Goal: Task Accomplishment & Management: Complete application form

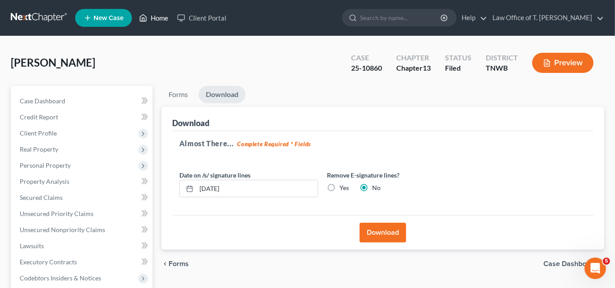
click at [162, 19] on link "Home" at bounding box center [154, 18] width 38 height 16
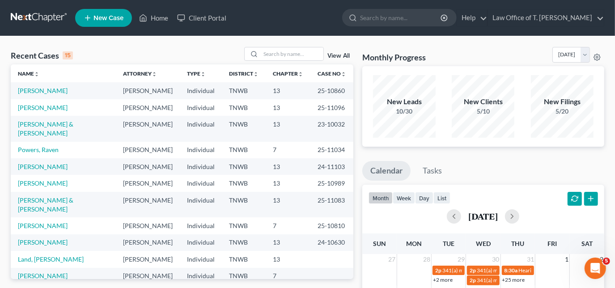
click at [124, 15] on span "New Case" at bounding box center [109, 18] width 30 height 7
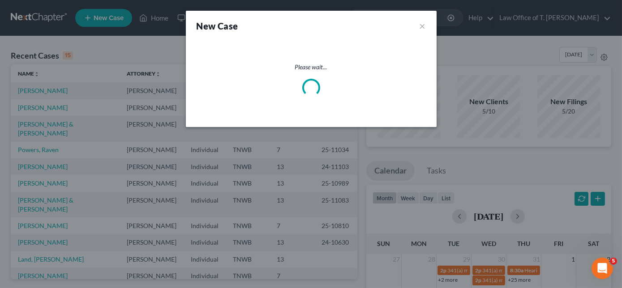
select select "76"
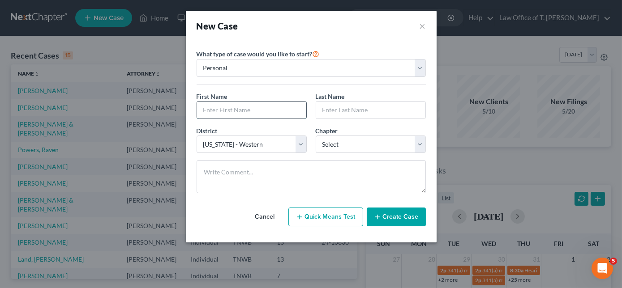
click at [251, 109] on input "text" at bounding box center [251, 110] width 109 height 17
type input "[PERSON_NAME]"
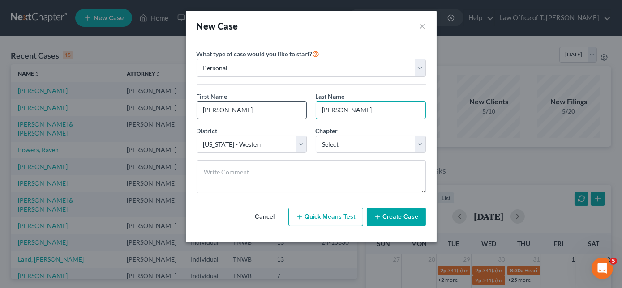
type input "[PERSON_NAME]"
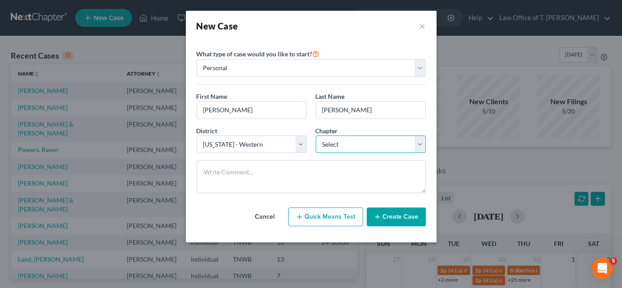
click at [373, 144] on select "Select 7 11 12 13" at bounding box center [371, 145] width 110 height 18
select select "0"
click at [316, 136] on select "Select 7 11 12 13" at bounding box center [371, 145] width 110 height 18
click at [386, 215] on button "Create Case" at bounding box center [396, 217] width 59 height 19
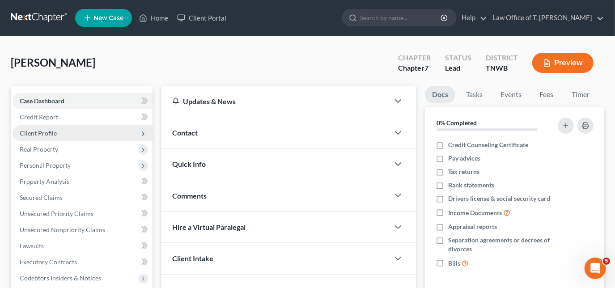
click at [43, 133] on span "Client Profile" at bounding box center [38, 133] width 37 height 8
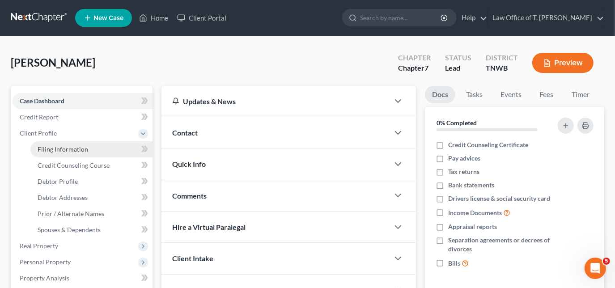
click at [73, 146] on span "Filing Information" at bounding box center [63, 149] width 51 height 8
select select "1"
select select "0"
select select "76"
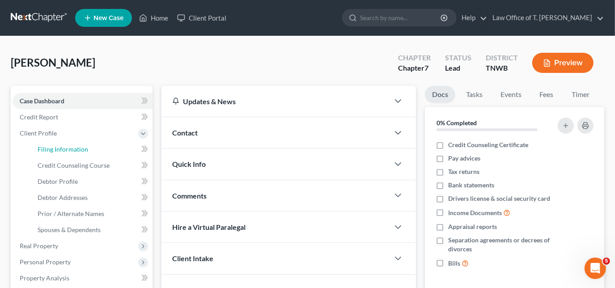
select select "44"
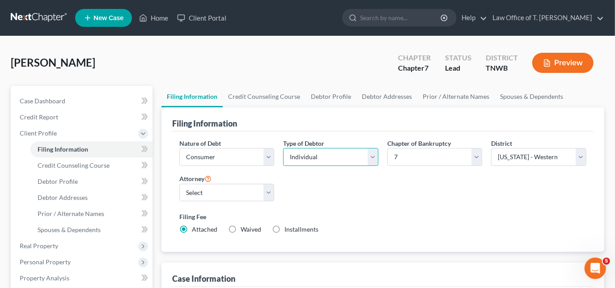
drag, startPoint x: 356, startPoint y: 161, endPoint x: 351, endPoint y: 165, distance: 6.4
click at [356, 161] on select "Select Individual Joint" at bounding box center [330, 157] width 95 height 18
select select "1"
click at [283, 166] on select "Select Individual Joint" at bounding box center [330, 157] width 95 height 18
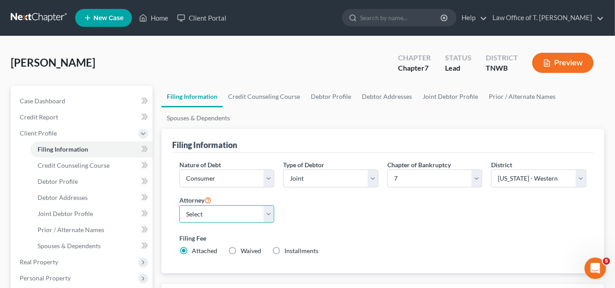
drag, startPoint x: 265, startPoint y: 216, endPoint x: 255, endPoint y: 214, distance: 10.4
click at [265, 216] on select "Select [PERSON_NAME] - TNWB [PERSON_NAME] - TNMB" at bounding box center [226, 214] width 95 height 18
select select "0"
click at [179, 205] on select "Select [PERSON_NAME] - TNWB [PERSON_NAME] - TNMB" at bounding box center [226, 214] width 95 height 18
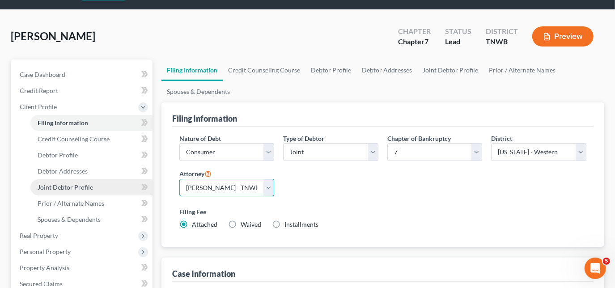
scroll to position [40, 0]
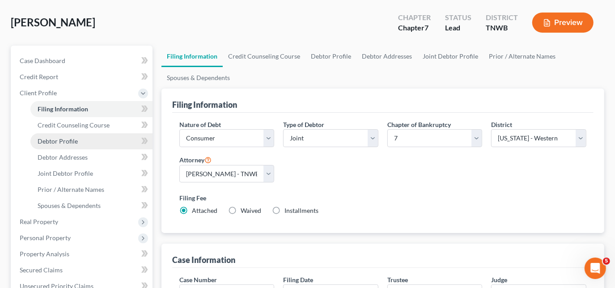
click at [70, 139] on span "Debtor Profile" at bounding box center [58, 141] width 40 height 8
select select "1"
select select "0"
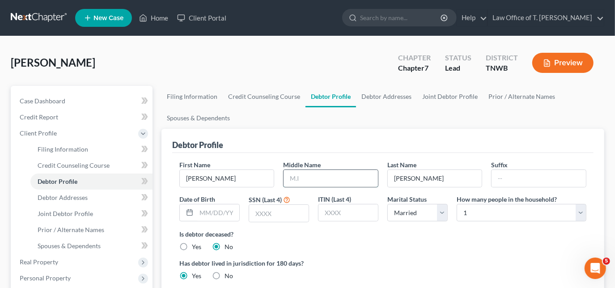
click at [313, 179] on input "text" at bounding box center [331, 178] width 94 height 17
type input "T"
click at [540, 173] on input "text" at bounding box center [539, 178] width 94 height 17
type input "[DATE]"
click at [284, 218] on input "text" at bounding box center [279, 213] width 60 height 17
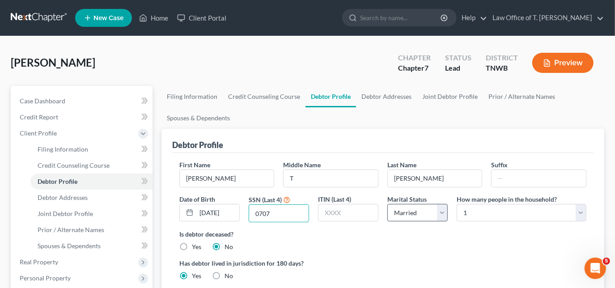
type input "0707"
click at [438, 208] on select "Select Single Married Separated Divorced Widowed" at bounding box center [418, 213] width 60 height 18
click at [441, 210] on select "Select Single Married Separated Divorced Widowed" at bounding box center [418, 213] width 60 height 18
click at [497, 208] on select "Select 1 2 3 4 5 6 7 8 9 10 11 12 13 14 15 16 17 18 19 20" at bounding box center [522, 213] width 130 height 18
select select "1"
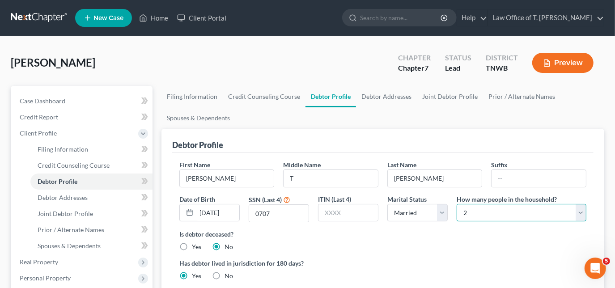
click at [457, 204] on select "Select 1 2 3 4 5 6 7 8 9 10 11 12 13 14 15 16 17 18 19 20" at bounding box center [522, 213] width 130 height 18
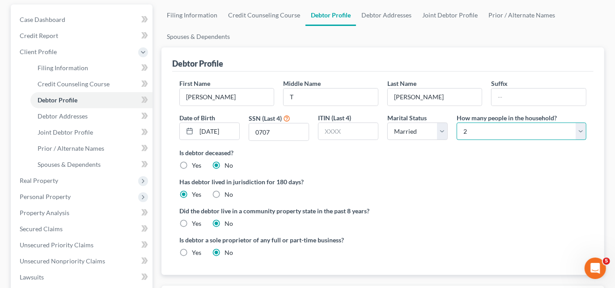
scroll to position [81, 0]
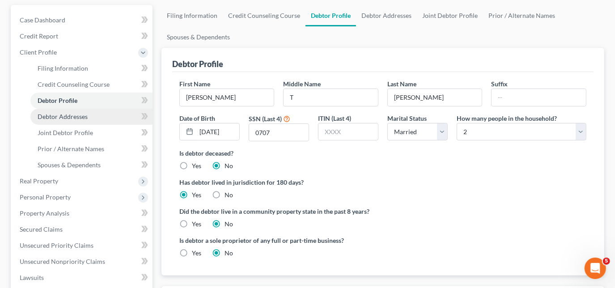
click at [74, 116] on span "Debtor Addresses" at bounding box center [63, 117] width 50 height 8
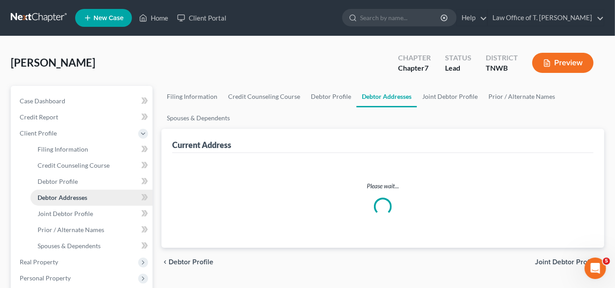
select select "0"
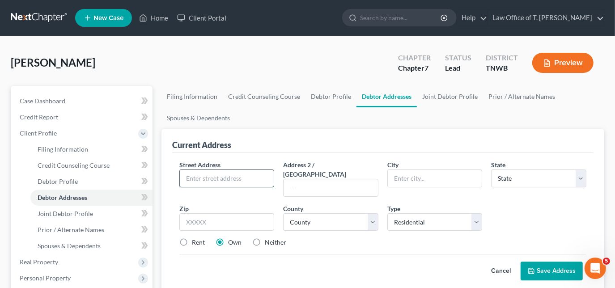
click at [206, 176] on input "text" at bounding box center [227, 178] width 94 height 17
click at [198, 141] on div "Current Address" at bounding box center [201, 145] width 59 height 11
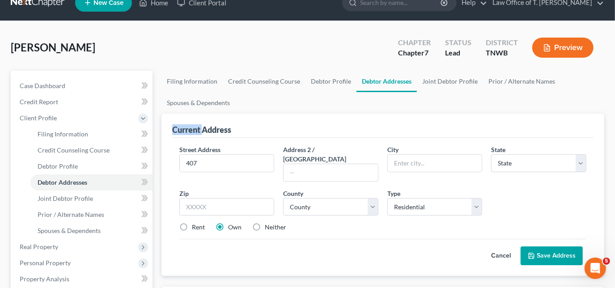
click at [198, 141] on div "Current Address Street Address * 407 Address 2 / [GEOGRAPHIC_DATA] * State * St…" at bounding box center [383, 195] width 443 height 162
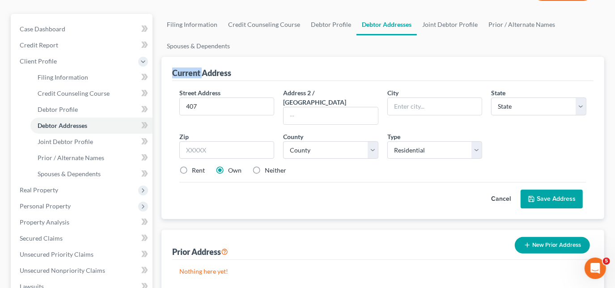
scroll to position [55, 0]
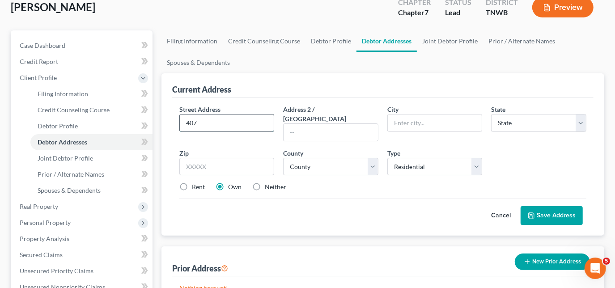
click at [212, 123] on input "407" at bounding box center [227, 123] width 94 height 17
type input "[STREET_ADDRESS][US_STATE]"
type input "[GEOGRAPHIC_DATA]"
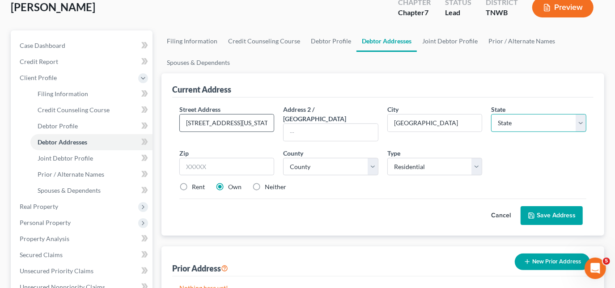
select select "44"
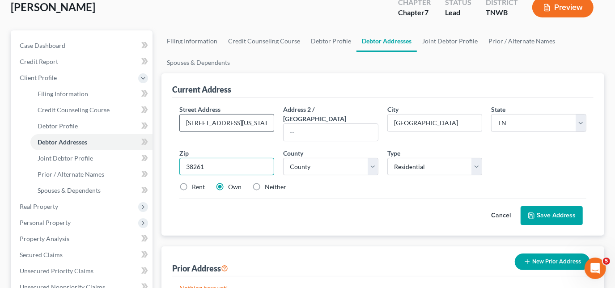
type input "38261"
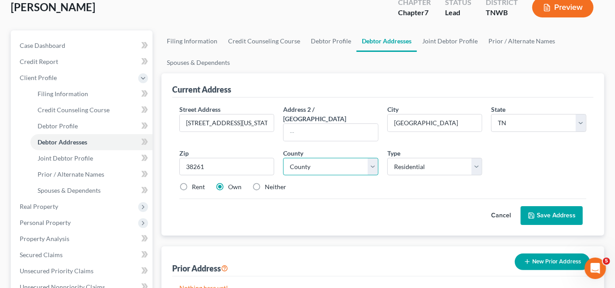
click at [330, 158] on select "County [GEOGRAPHIC_DATA] [GEOGRAPHIC_DATA] [GEOGRAPHIC_DATA] [GEOGRAPHIC_DATA] …" at bounding box center [330, 167] width 95 height 18
select select "65"
click at [283, 158] on select "County [GEOGRAPHIC_DATA] [GEOGRAPHIC_DATA] [GEOGRAPHIC_DATA] [GEOGRAPHIC_DATA] …" at bounding box center [330, 167] width 95 height 18
click at [192, 183] on label "Rent" at bounding box center [198, 187] width 13 height 9
click at [196, 183] on input "Rent" at bounding box center [199, 186] width 6 height 6
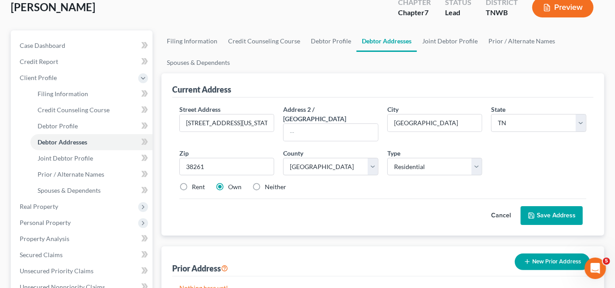
radio input "true"
click at [554, 206] on button "Save Address" at bounding box center [552, 215] width 62 height 19
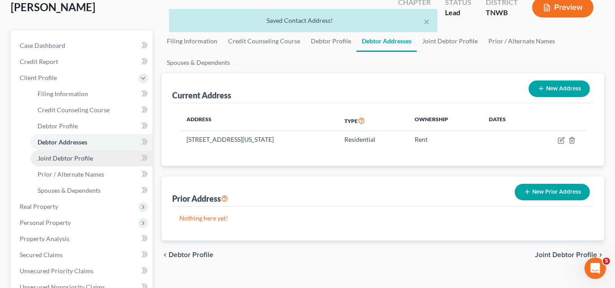
click at [85, 158] on span "Joint Debtor Profile" at bounding box center [65, 158] width 55 height 8
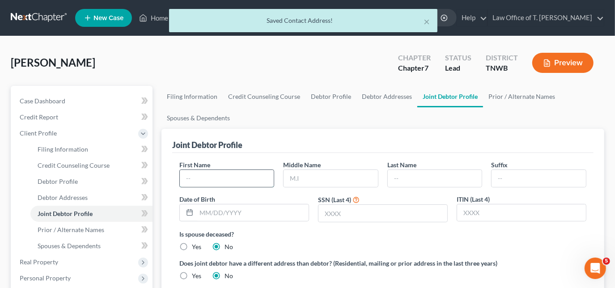
click at [210, 177] on input "text" at bounding box center [227, 178] width 94 height 17
click at [221, 175] on input "text" at bounding box center [227, 178] width 94 height 17
type input "[PERSON_NAME]"
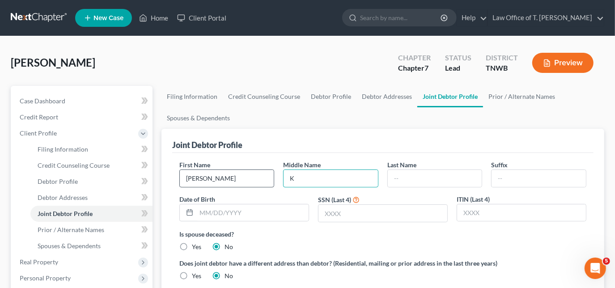
type input "K"
type input "[PERSON_NAME]"
click at [222, 176] on input "[PERSON_NAME]" at bounding box center [227, 178] width 94 height 17
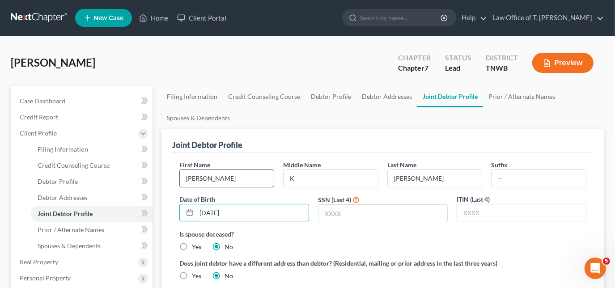
type input "[DATE]"
type input "0936"
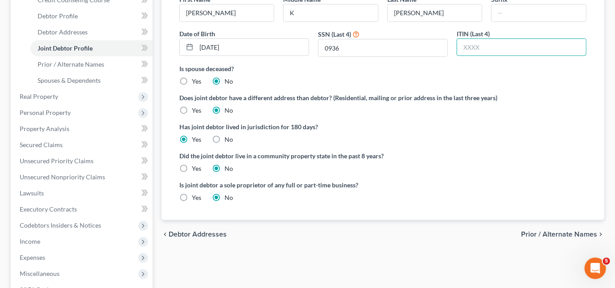
scroll to position [122, 0]
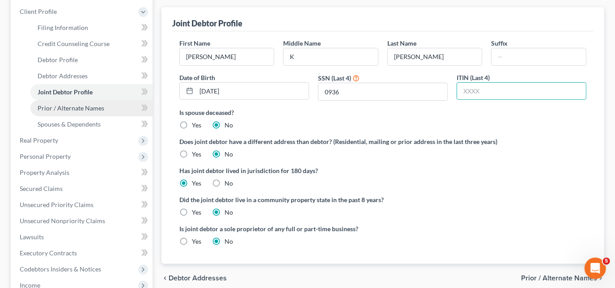
click at [74, 111] on link "Prior / Alternate Names" at bounding box center [91, 108] width 122 height 16
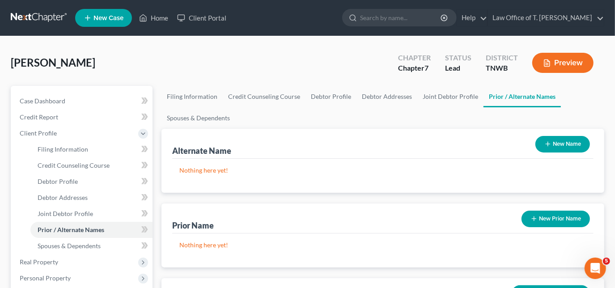
click at [573, 142] on button "New Name" at bounding box center [563, 144] width 55 height 17
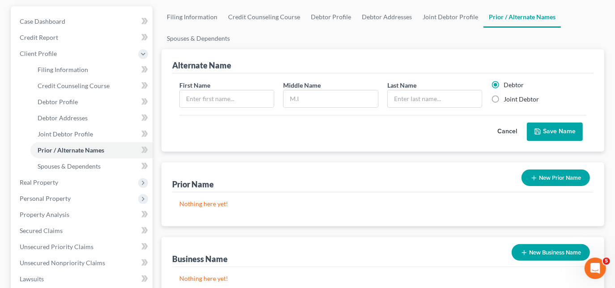
scroll to position [81, 0]
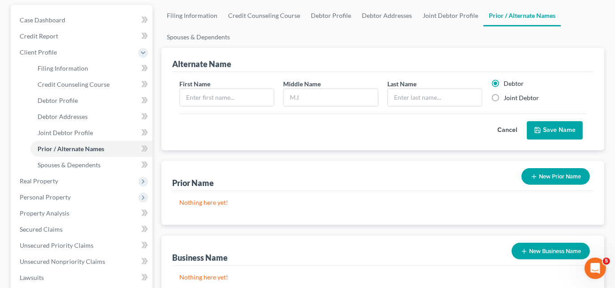
click at [538, 172] on button "New Prior Name" at bounding box center [556, 176] width 68 height 17
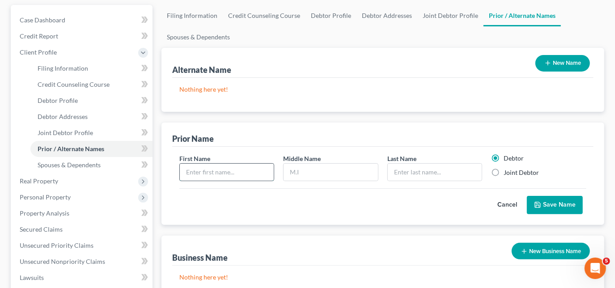
click at [213, 171] on input "text" at bounding box center [227, 172] width 94 height 17
type input "[PERSON_NAME]"
type input "K"
type input "[PERSON_NAME]"
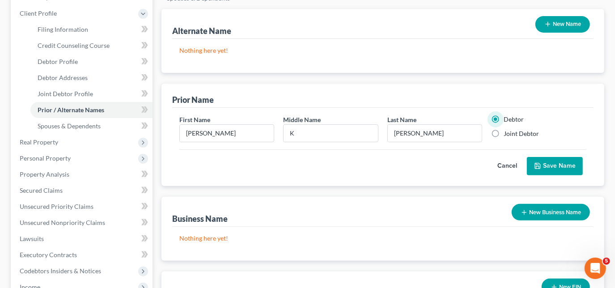
scroll to position [122, 0]
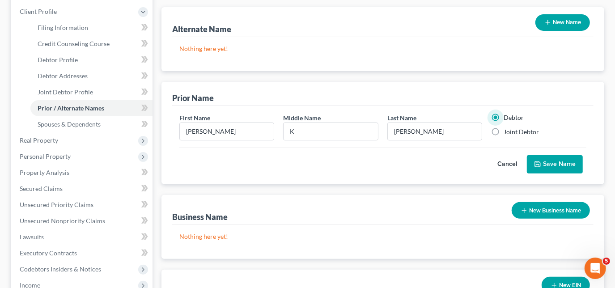
click at [563, 158] on button "Save Name" at bounding box center [555, 164] width 56 height 19
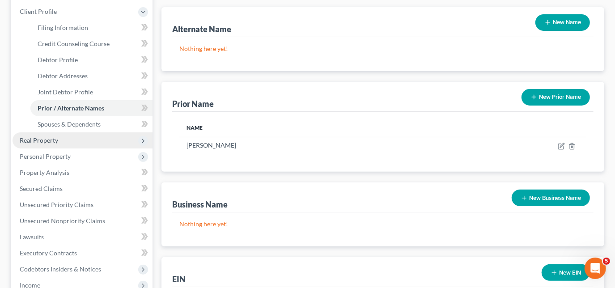
click at [58, 140] on span "Real Property" at bounding box center [83, 140] width 140 height 16
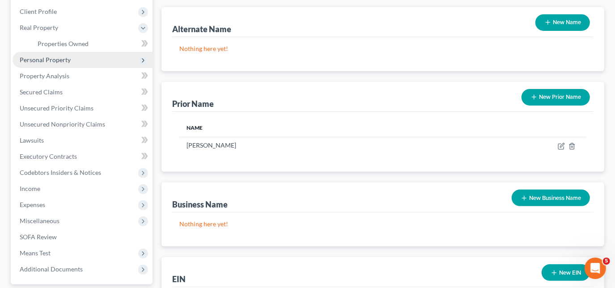
click at [57, 62] on span "Personal Property" at bounding box center [45, 60] width 51 height 8
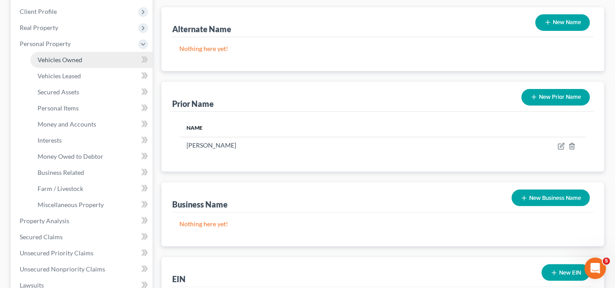
click at [68, 64] on link "Vehicles Owned" at bounding box center [91, 60] width 122 height 16
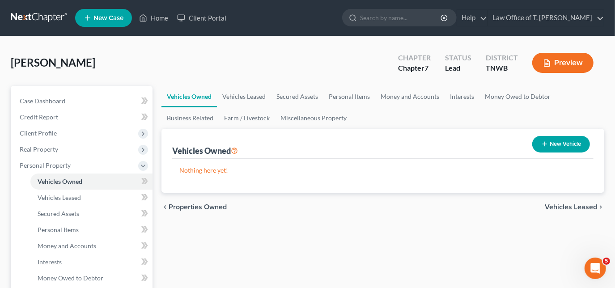
click at [573, 148] on button "New Vehicle" at bounding box center [562, 144] width 58 height 17
select select "0"
select select "2"
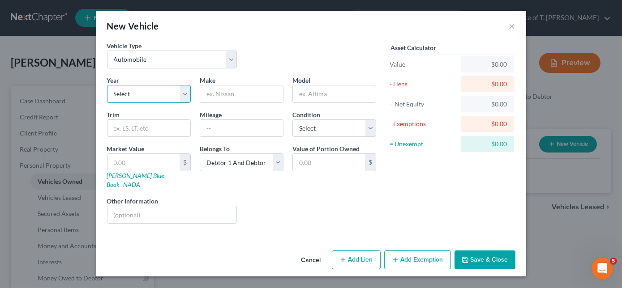
click at [142, 93] on select "Select 2026 2025 2024 2023 2022 2021 2020 2019 2018 2017 2016 2015 2014 2013 20…" at bounding box center [149, 94] width 84 height 18
select select "11"
click at [107, 85] on select "Select 2026 2025 2024 2023 2022 2021 2020 2019 2018 2017 2016 2015 2014 2013 20…" at bounding box center [149, 94] width 84 height 18
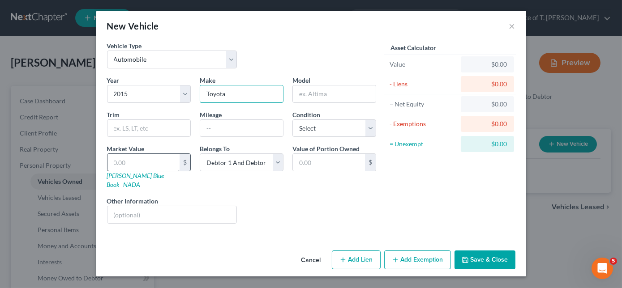
type input "Toyota"
type input "Corolla"
type input "2"
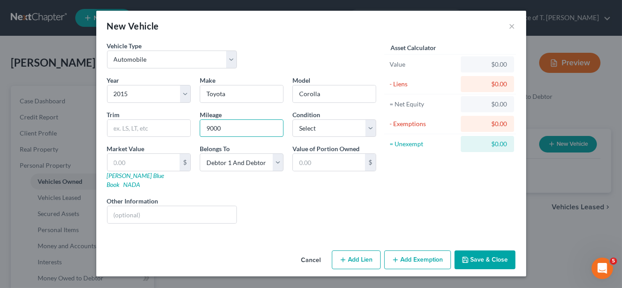
type input "90000"
click at [312, 130] on select "Select Excellent Very Good Good Fair Poor" at bounding box center [334, 129] width 84 height 18
click at [292, 120] on select "Select Excellent Very Good Good Fair Poor" at bounding box center [334, 129] width 84 height 18
click at [141, 181] on link "NADA" at bounding box center [132, 185] width 17 height 8
click at [334, 130] on select "Select Excellent Very Good Good Fair Poor" at bounding box center [334, 129] width 84 height 18
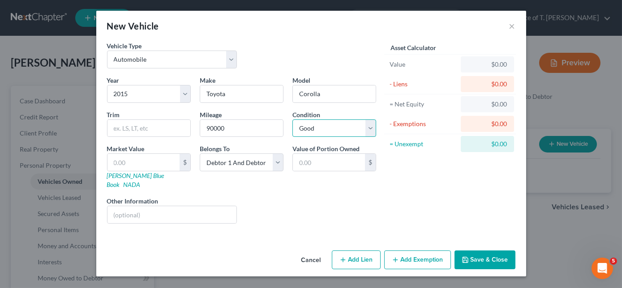
select select "3"
click at [292, 120] on select "Select Excellent Very Good Good Fair Poor" at bounding box center [334, 129] width 84 height 18
click at [167, 130] on input "text" at bounding box center [148, 128] width 83 height 17
type input "LE"
drag, startPoint x: 153, startPoint y: 164, endPoint x: 191, endPoint y: 165, distance: 37.6
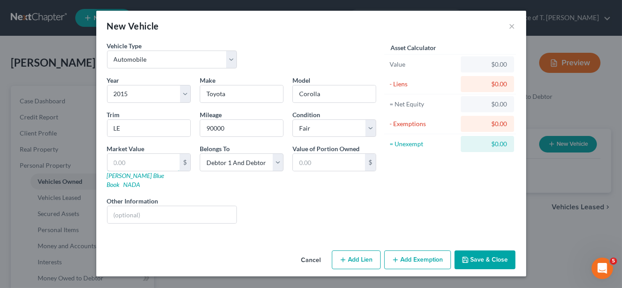
click at [153, 164] on input "text" at bounding box center [143, 162] width 72 height 17
type input "8"
type input "8.00"
type input "80"
type input "80.00"
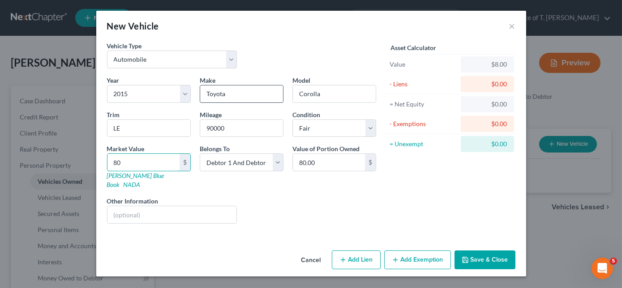
type input "800"
type input "800.00"
type input "8000"
type input "8,000.00"
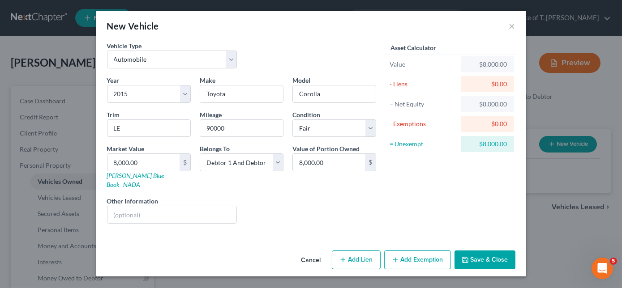
click at [481, 251] on button "Save & Close" at bounding box center [484, 260] width 61 height 19
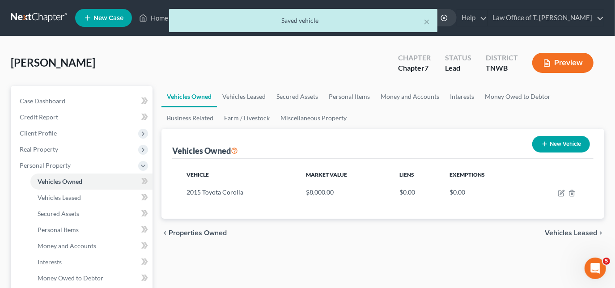
click at [569, 144] on button "New Vehicle" at bounding box center [562, 144] width 58 height 17
select select "0"
select select "2"
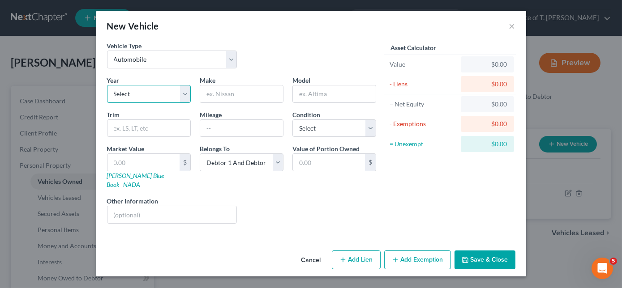
click at [163, 95] on select "Select 2026 2025 2024 2023 2022 2021 2020 2019 2018 2017 2016 2015 2014 2013 20…" at bounding box center [149, 94] width 84 height 18
select select "11"
click at [107, 85] on select "Select 2026 2025 2024 2023 2022 2021 2020 2019 2018 2017 2016 2015 2014 2013 20…" at bounding box center [149, 94] width 84 height 18
click at [246, 92] on input "text" at bounding box center [241, 93] width 83 height 17
type input "Toyota"
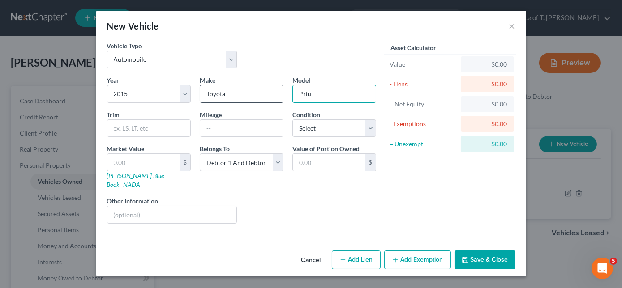
type input "Prius"
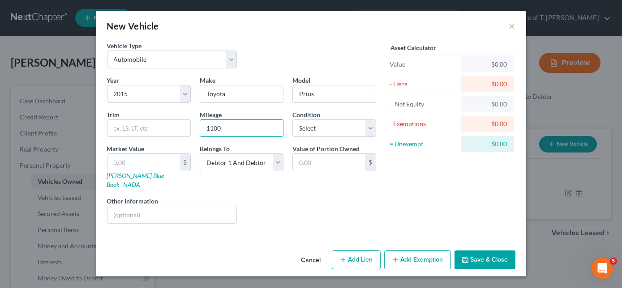
type input "110000"
click at [338, 134] on select "Select Excellent Very Good Good Fair Poor" at bounding box center [334, 129] width 84 height 18
select select "3"
click at [292, 120] on select "Select Excellent Very Good Good Fair Poor" at bounding box center [334, 129] width 84 height 18
click at [141, 181] on link "NADA" at bounding box center [132, 185] width 17 height 8
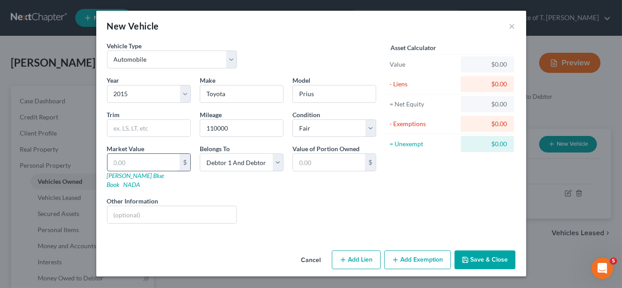
click at [150, 160] on input "text" at bounding box center [143, 162] width 72 height 17
type input "7"
type input "7.00"
type input "70"
type input "70.00"
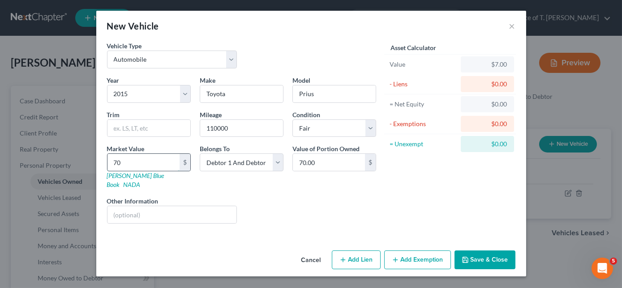
type input "700"
type input "700.00"
type input "7000"
type input "7,000.00"
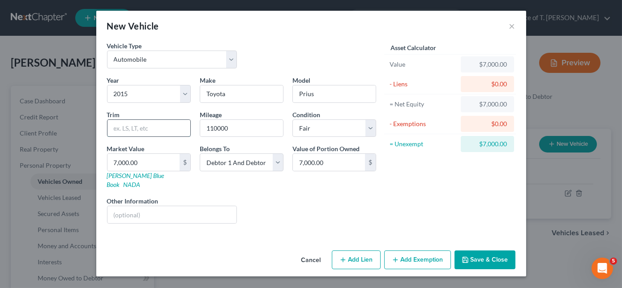
click at [153, 131] on input "text" at bounding box center [148, 128] width 83 height 17
type input "Four"
click at [149, 206] on input "text" at bounding box center [171, 214] width 129 height 17
type input "d"
type input "body damage"
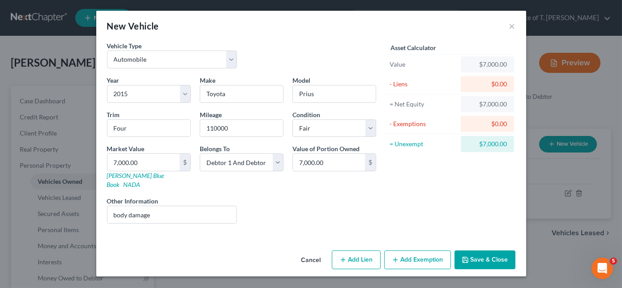
click at [483, 251] on button "Save & Close" at bounding box center [484, 260] width 61 height 19
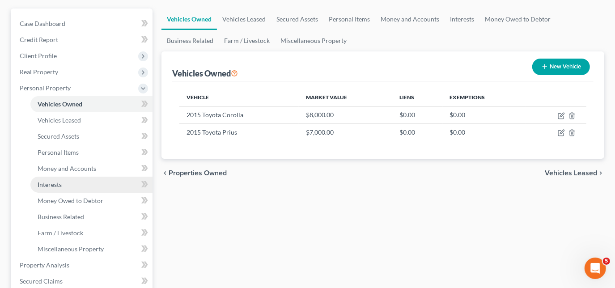
scroll to position [81, 0]
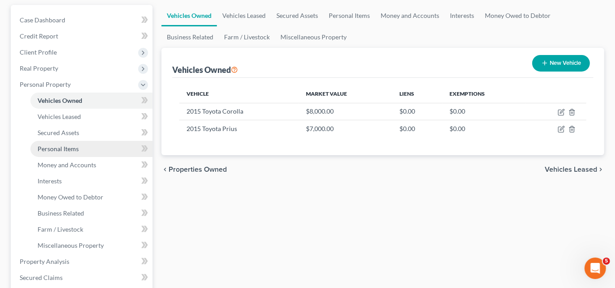
click at [71, 147] on span "Personal Items" at bounding box center [58, 149] width 41 height 8
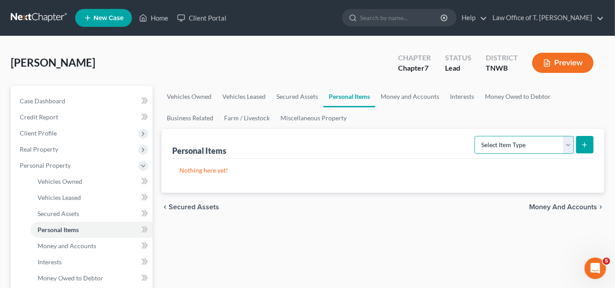
click at [564, 149] on select "Select Item Type Clothing Collectibles Of Value Electronics Firearms Household …" at bounding box center [524, 145] width 99 height 18
select select "clothing"
click at [476, 136] on select "Select Item Type Clothing Collectibles Of Value Electronics Firearms Household …" at bounding box center [524, 145] width 99 height 18
click at [586, 145] on icon "submit" at bounding box center [584, 144] width 7 height 7
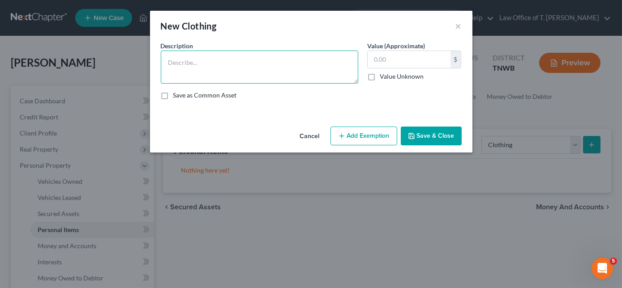
click at [289, 62] on textarea at bounding box center [259, 67] width 197 height 33
type textarea "clothing"
type input "300.00"
click at [426, 136] on button "Save & Close" at bounding box center [431, 136] width 61 height 19
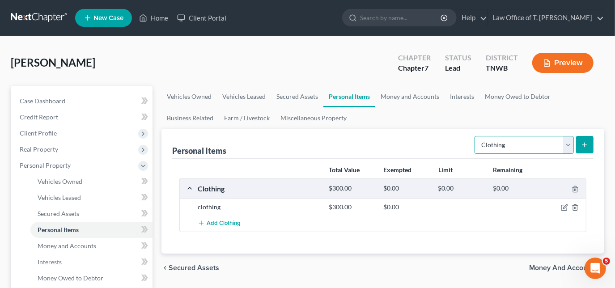
click at [572, 147] on select "Select Item Type Clothing Collectibles Of Value Electronics Firearms Household …" at bounding box center [524, 145] width 99 height 18
select select "electronics"
click at [476, 136] on select "Select Item Type Clothing Collectibles Of Value Electronics Firearms Household …" at bounding box center [524, 145] width 99 height 18
click at [582, 144] on icon "submit" at bounding box center [584, 144] width 7 height 7
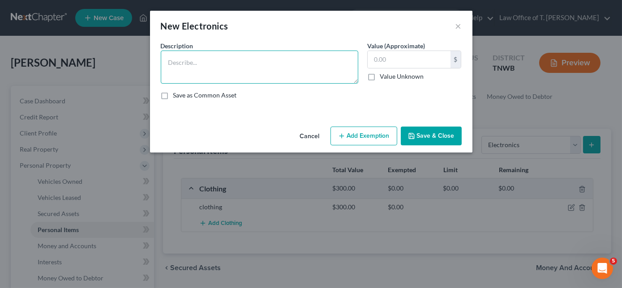
click at [242, 62] on textarea at bounding box center [259, 67] width 197 height 33
click at [194, 72] on textarea "Playstation 4 Switch" at bounding box center [259, 67] width 197 height 33
click at [211, 60] on textarea "Playstation 4 Switch laptop" at bounding box center [259, 67] width 197 height 33
click at [191, 70] on textarea "Playstation 4 - $ Switch laptop" at bounding box center [259, 67] width 197 height 33
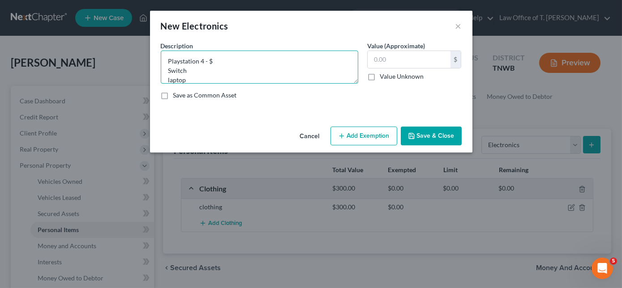
click at [211, 60] on textarea "Playstation 4 - $ Switch laptop" at bounding box center [259, 67] width 197 height 33
click at [187, 72] on textarea "Playstation 4 - $60.00 Switch laptop" at bounding box center [259, 67] width 197 height 33
click at [185, 81] on textarea "Playstation 4 - $60.00 Switch - $ laptop" at bounding box center [259, 67] width 197 height 33
click at [238, 59] on textarea "Playstation 4 - $60.00 Switch - $ laptop - $" at bounding box center [259, 67] width 197 height 33
click at [254, 61] on textarea "Playstation 4 - $60.00 Switch - $ laptop - $" at bounding box center [259, 67] width 197 height 33
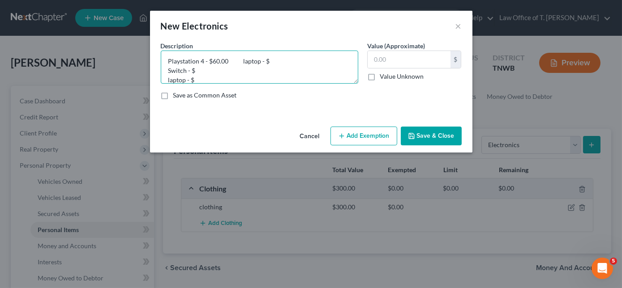
click at [196, 68] on textarea "Playstation 4 - $60.00 laptop - $ Switch - $ laptop - $" at bounding box center [259, 67] width 197 height 33
click at [198, 80] on textarea "Playstation 4 - $60.00 laptop - $ Switch - $50.00 laptop - $" at bounding box center [259, 67] width 197 height 33
drag, startPoint x: 249, startPoint y: 82, endPoint x: 261, endPoint y: 76, distance: 13.8
click at [261, 76] on textarea "Playstation 4 - $60.00 laptop - $ Switch - $50.00 laptop - $" at bounding box center [259, 67] width 197 height 33
click at [277, 58] on textarea "Playstation 4 - $60.00 laptop - $ Switch - $50.00 laptop - $" at bounding box center [259, 67] width 197 height 33
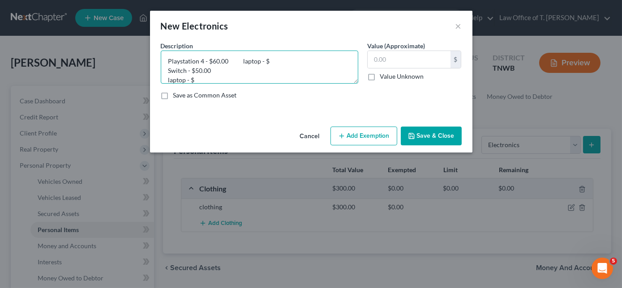
click at [277, 58] on textarea "Playstation 4 - $60.00 laptop - $ Switch - $50.00 laptop - $" at bounding box center [259, 67] width 197 height 33
click at [201, 78] on textarea "Playstation 4 - $60.00 laptop - $100.00 Switch - $50.00 laptop - $" at bounding box center [259, 67] width 197 height 33
click at [319, 22] on div "New Electronics ×" at bounding box center [311, 26] width 322 height 30
click at [203, 77] on textarea "Playstation 4 - $60.00 laptop - $100.00 Switch - $50.00 laptop - $" at bounding box center [259, 67] width 197 height 33
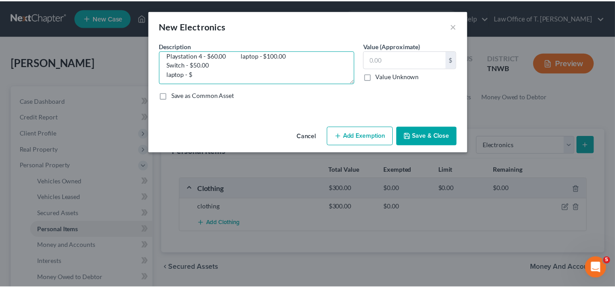
scroll to position [8, 0]
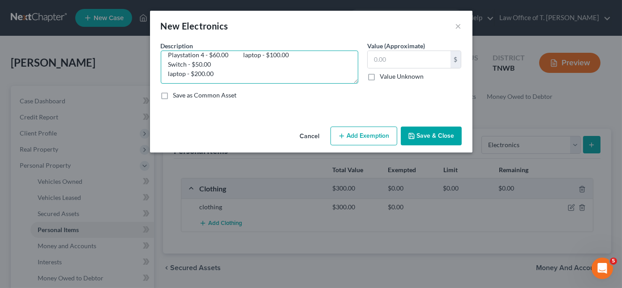
type textarea "Playstation 4 - $60.00 laptop - $100.00 Switch - $50.00 laptop - $200.00"
type input "410.00"
click at [222, 72] on textarea "Playstation 4 - $60.00 laptop - $100.00 Switch - $50.00 laptop - $200.00" at bounding box center [259, 67] width 197 height 33
type textarea "Playstation 4 - $60.00 laptop - $100.00 Switch - $50.00 laptop - $150.00"
type input "360.00"
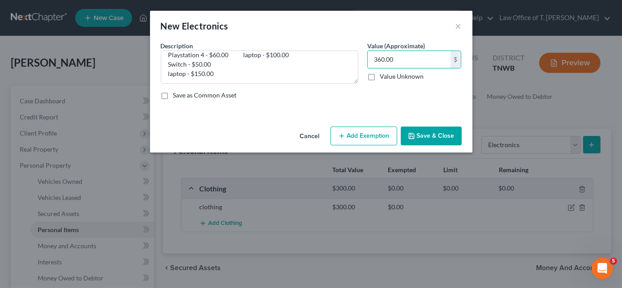
click at [426, 136] on button "Save & Close" at bounding box center [431, 136] width 61 height 19
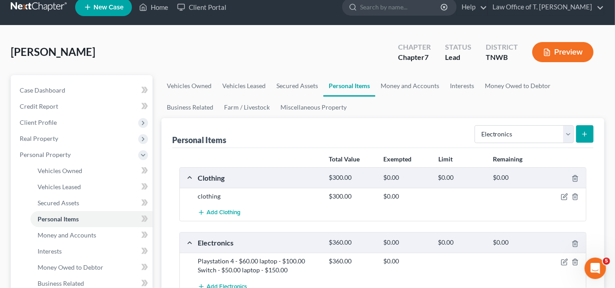
scroll to position [0, 0]
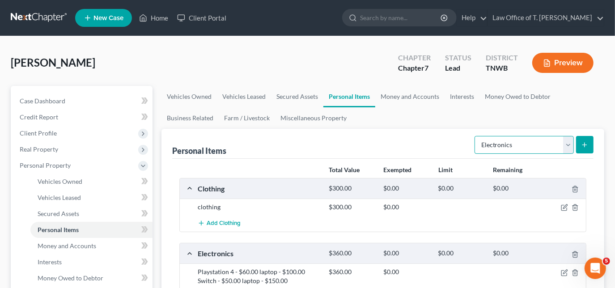
click at [564, 145] on select "Select Item Type Clothing Collectibles Of Value Electronics Firearms Household …" at bounding box center [524, 145] width 99 height 18
select select "household_goods"
click at [476, 136] on select "Select Item Type Clothing Collectibles Of Value Electronics Firearms Household …" at bounding box center [524, 145] width 99 height 18
click at [585, 147] on icon "submit" at bounding box center [584, 144] width 7 height 7
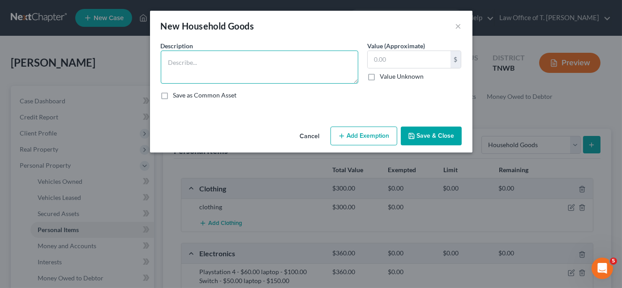
click at [212, 71] on textarea at bounding box center [259, 67] width 197 height 33
type textarea "misc household goods and furniture"
type input "500.00"
click at [440, 131] on button "Save & Close" at bounding box center [431, 136] width 61 height 19
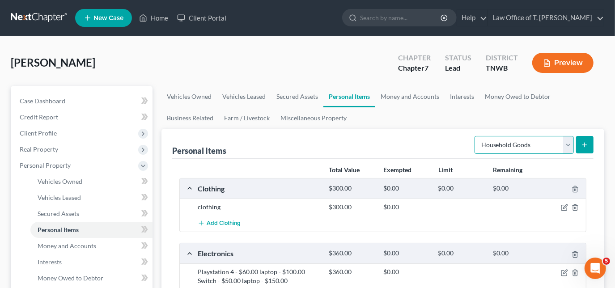
click at [570, 146] on select "Select Item Type Clothing Collectibles Of Value Electronics Firearms Household …" at bounding box center [524, 145] width 99 height 18
select select "jewelry"
click at [476, 136] on select "Select Item Type Clothing Collectibles Of Value Electronics Firearms Household …" at bounding box center [524, 145] width 99 height 18
click at [584, 145] on line "submit" at bounding box center [585, 145] width 4 height 0
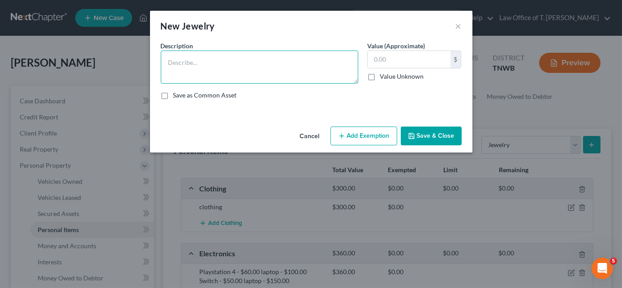
click at [237, 64] on textarea at bounding box center [259, 67] width 197 height 33
type textarea "w"
type textarea "her wedding set - $200 his wedding ring - $50"
type input "250.00"
click at [437, 132] on button "Save & Close" at bounding box center [431, 136] width 61 height 19
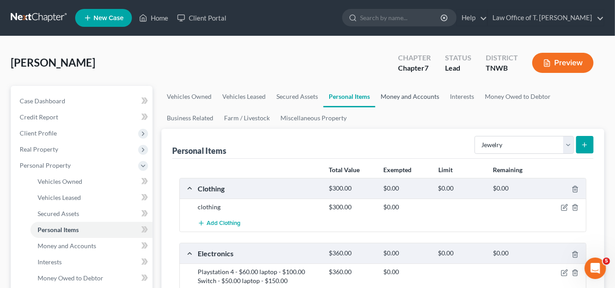
click at [408, 98] on link "Money and Accounts" at bounding box center [410, 96] width 69 height 21
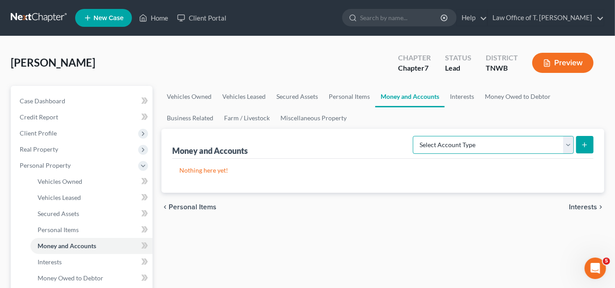
click at [568, 144] on select "Select Account Type Brokerage Cash on Hand Certificates of Deposit Checking Acc…" at bounding box center [493, 145] width 161 height 18
select select "checking"
click at [415, 136] on select "Select Account Type Brokerage Cash on Hand Certificates of Deposit Checking Acc…" at bounding box center [493, 145] width 161 height 18
click at [583, 142] on icon "submit" at bounding box center [584, 144] width 7 height 7
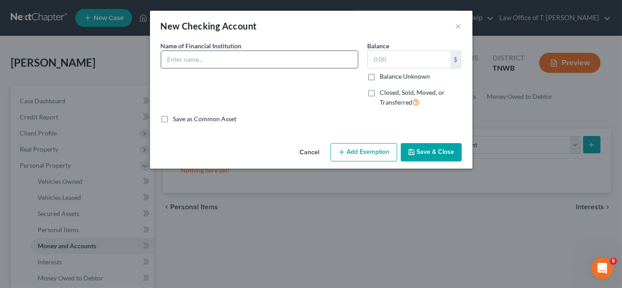
drag, startPoint x: 267, startPoint y: 67, endPoint x: 272, endPoint y: 64, distance: 5.8
click at [267, 67] on input "text" at bounding box center [259, 59] width 196 height 17
type input "[PERSON_NAME] Fargo"
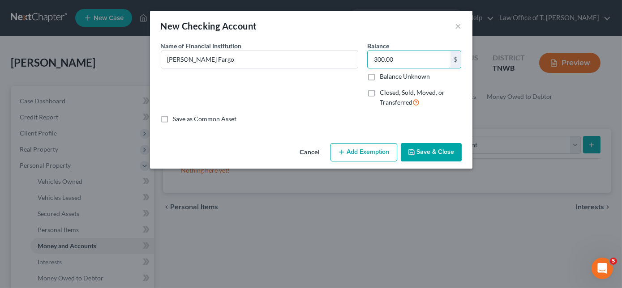
type input "300.00"
click at [430, 154] on button "Save & Close" at bounding box center [431, 152] width 61 height 19
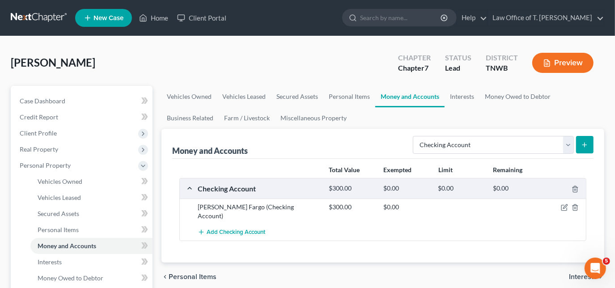
click at [584, 145] on icon "submit" at bounding box center [584, 144] width 7 height 7
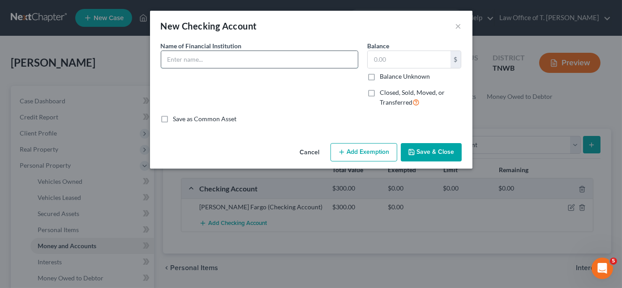
click at [231, 54] on input "text" at bounding box center [259, 59] width 196 height 17
type input "Leaders Credit Union"
click at [235, 92] on div "Name of Financial Institution * Leaders Credit Union" at bounding box center [259, 77] width 206 height 73
click at [410, 54] on input "text" at bounding box center [408, 59] width 83 height 17
drag, startPoint x: 414, startPoint y: 55, endPoint x: 404, endPoint y: 67, distance: 15.2
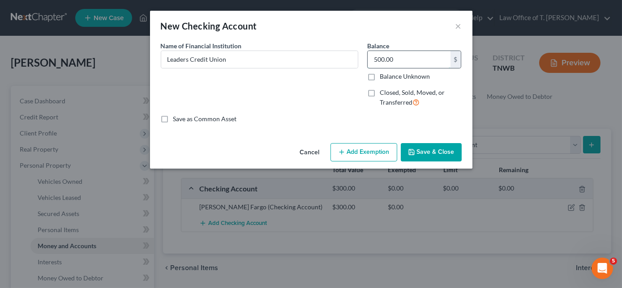
click at [404, 67] on input "500.00" at bounding box center [408, 59] width 83 height 17
type input "500.00"
click at [437, 147] on button "Save & Close" at bounding box center [431, 152] width 61 height 19
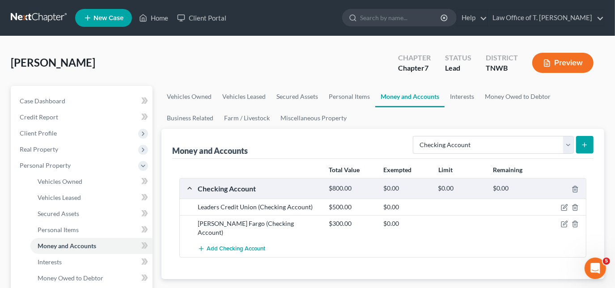
click at [585, 144] on icon "submit" at bounding box center [584, 144] width 7 height 7
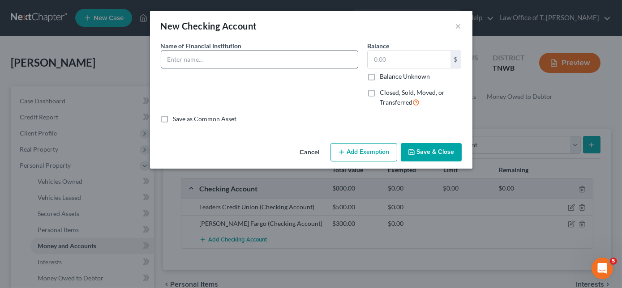
click at [253, 62] on input "text" at bounding box center [259, 59] width 196 height 17
type input "w"
type input "[PERSON_NAME] Fargo"
type input "40.00"
click at [423, 149] on button "Save & Close" at bounding box center [431, 152] width 61 height 19
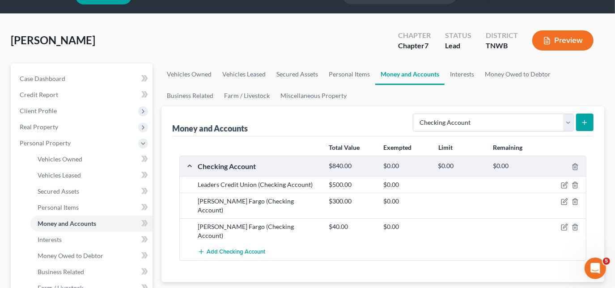
scroll to position [40, 0]
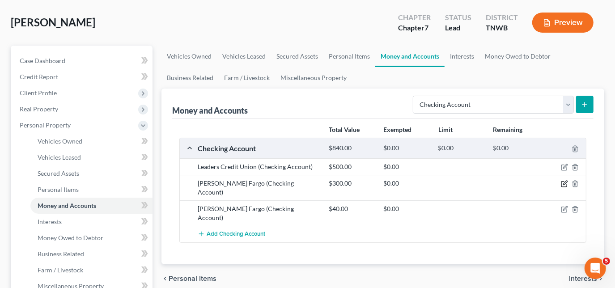
drag, startPoint x: 564, startPoint y: 179, endPoint x: 551, endPoint y: 192, distance: 18.0
click at [564, 180] on icon "button" at bounding box center [564, 183] width 7 height 7
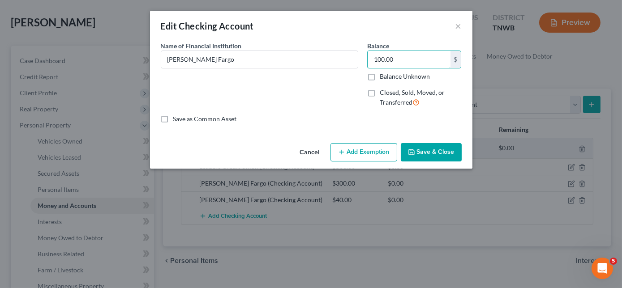
type input "100.00"
click at [434, 156] on button "Save & Close" at bounding box center [431, 152] width 61 height 19
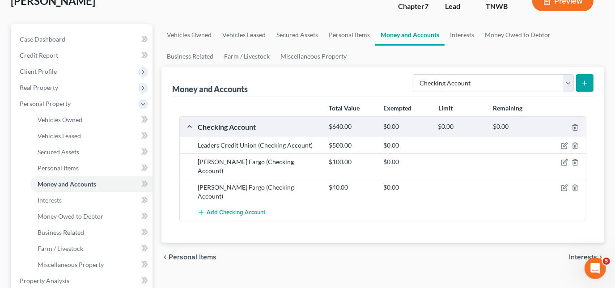
scroll to position [81, 0]
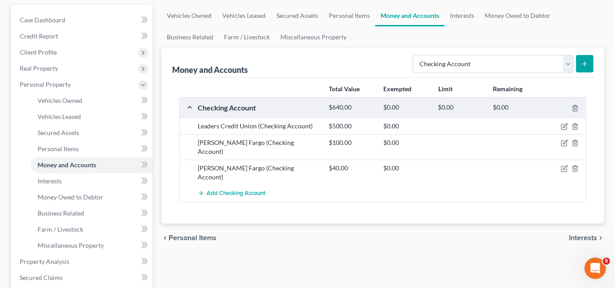
click at [589, 59] on button "submit" at bounding box center [584, 63] width 17 height 17
click at [583, 64] on icon "submit" at bounding box center [584, 63] width 7 height 7
click at [586, 64] on icon "submit" at bounding box center [584, 63] width 7 height 7
click at [226, 190] on span "Add Checking Account" at bounding box center [236, 193] width 59 height 7
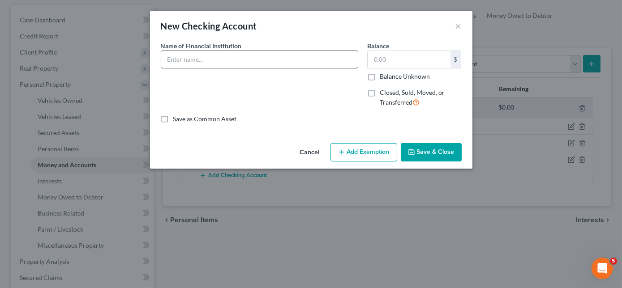
click at [231, 52] on input "text" at bounding box center [259, 59] width 196 height 17
type input "USAA"
type input "5.00"
click at [443, 154] on button "Save & Close" at bounding box center [431, 152] width 61 height 19
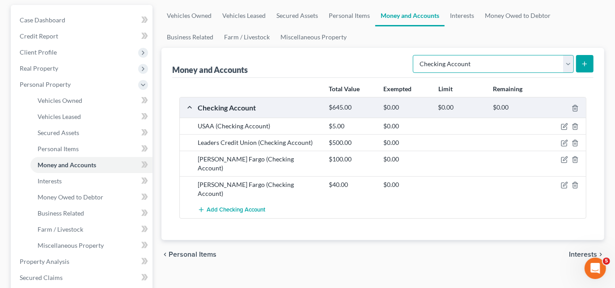
click at [569, 60] on select "Select Account Type Brokerage Cash on Hand Certificates of Deposit Checking Acc…" at bounding box center [493, 64] width 161 height 18
select select "savings"
click at [415, 55] on select "Select Account Type Brokerage Cash on Hand Certificates of Deposit Checking Acc…" at bounding box center [493, 64] width 161 height 18
click at [581, 63] on button "submit" at bounding box center [584, 63] width 17 height 17
click at [585, 65] on icon "submit" at bounding box center [584, 63] width 7 height 7
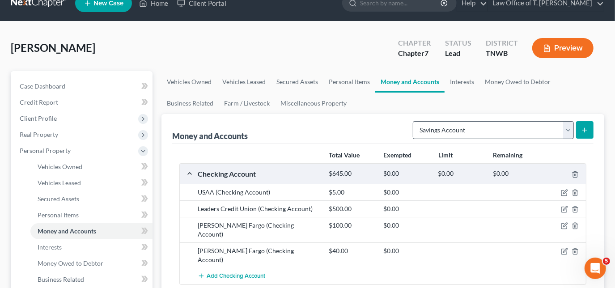
scroll to position [0, 0]
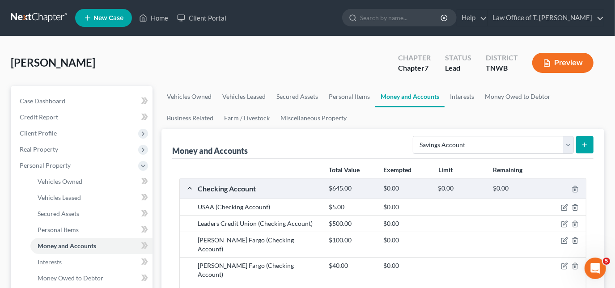
click at [579, 141] on button "submit" at bounding box center [584, 144] width 17 height 17
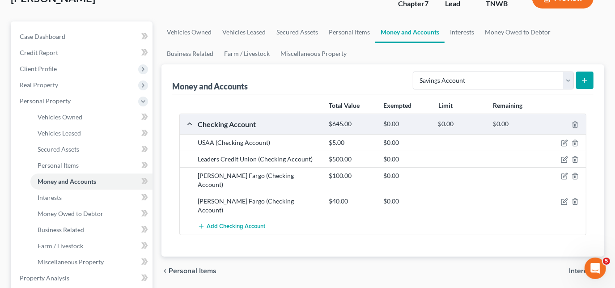
scroll to position [81, 0]
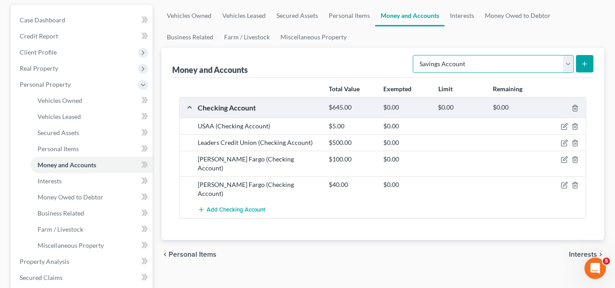
click at [447, 58] on select "Select Account Type Brokerage Cash on Hand Certificates of Deposit Checking Acc…" at bounding box center [493, 64] width 161 height 18
click at [415, 55] on select "Select Account Type Brokerage Cash on Hand Certificates of Deposit Checking Acc…" at bounding box center [493, 64] width 161 height 18
click at [581, 63] on button "submit" at bounding box center [584, 63] width 17 height 17
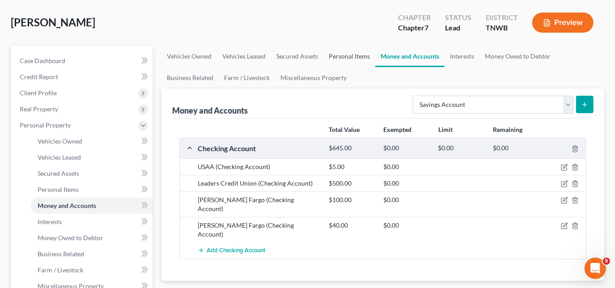
click at [329, 56] on link "Personal Items" at bounding box center [350, 56] width 52 height 21
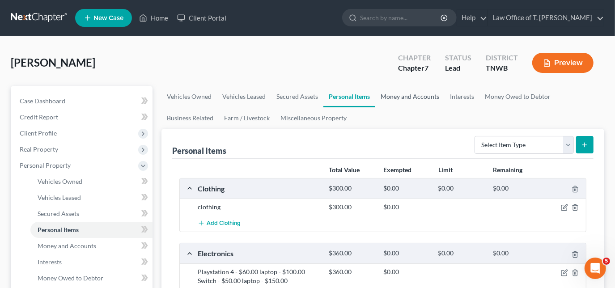
click at [408, 94] on link "Money and Accounts" at bounding box center [410, 96] width 69 height 21
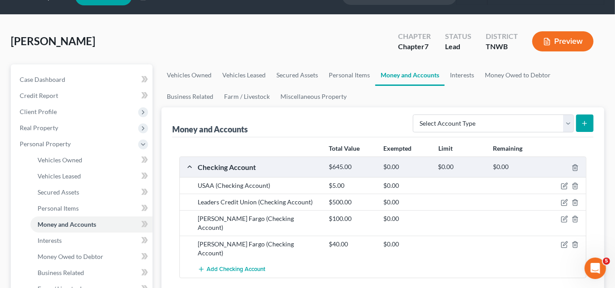
scroll to position [40, 0]
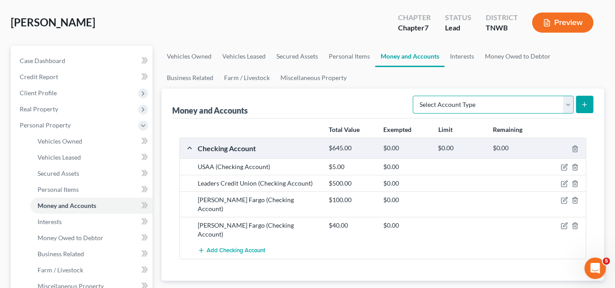
click at [571, 107] on select "Select Account Type Brokerage Cash on Hand Certificates of Deposit Checking Acc…" at bounding box center [493, 105] width 161 height 18
select select "savings"
click at [415, 96] on select "Select Account Type Brokerage Cash on Hand Certificates of Deposit Checking Acc…" at bounding box center [493, 105] width 161 height 18
click at [591, 101] on button "submit" at bounding box center [584, 104] width 17 height 17
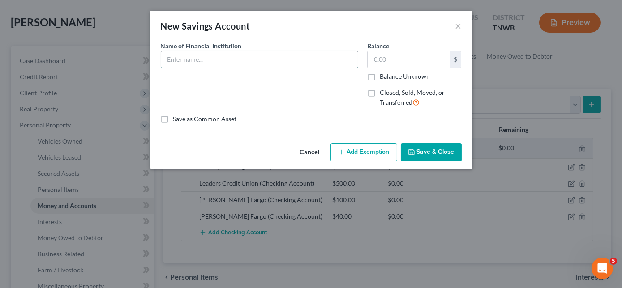
click at [274, 64] on input "text" at bounding box center [259, 59] width 196 height 17
type input "Leaders Credit Union"
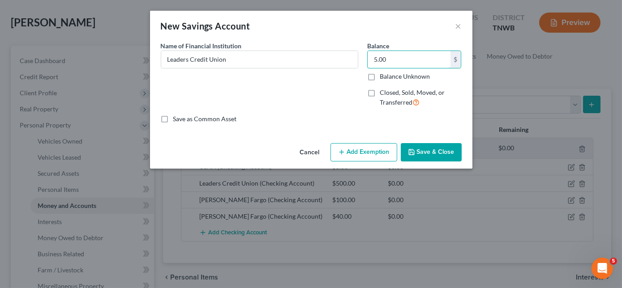
type input "5.00"
click at [418, 157] on button "Save & Close" at bounding box center [431, 152] width 61 height 19
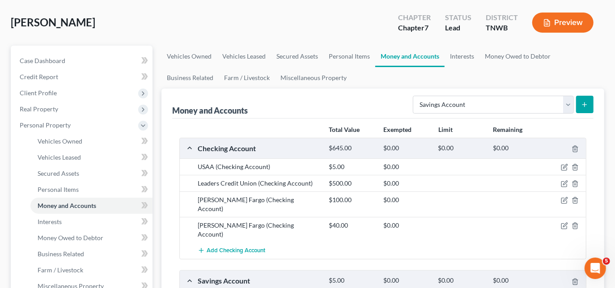
scroll to position [81, 0]
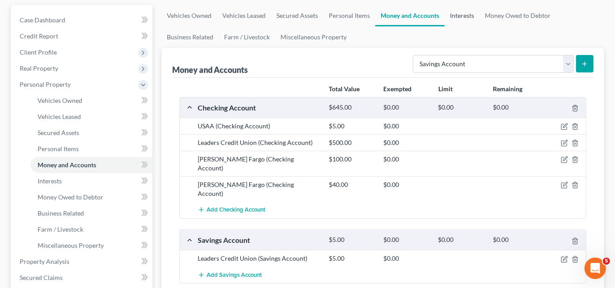
click at [465, 14] on link "Interests" at bounding box center [462, 15] width 35 height 21
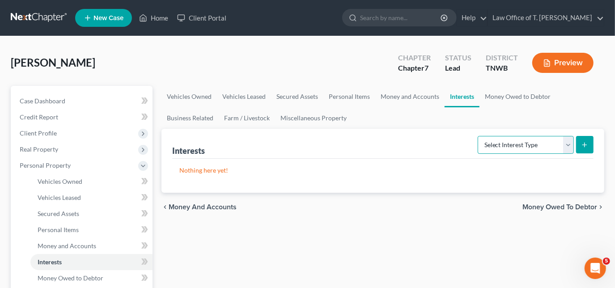
click at [564, 141] on select "Select Interest Type 401K Annuity Bond Education IRA Government Bond Government…" at bounding box center [526, 145] width 96 height 18
select select "ira"
click at [479, 136] on select "Select Interest Type 401K Annuity Bond Education IRA Government Bond Government…" at bounding box center [526, 145] width 96 height 18
click at [581, 141] on button "submit" at bounding box center [584, 144] width 17 height 17
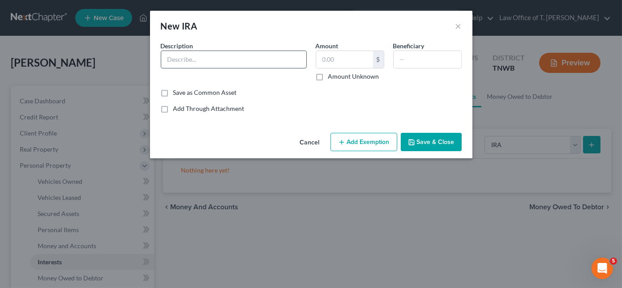
click at [219, 51] on input "text" at bounding box center [233, 59] width 145 height 17
type input "IRA"
type input "1,000.00"
click at [439, 141] on button "Save & Close" at bounding box center [431, 142] width 61 height 19
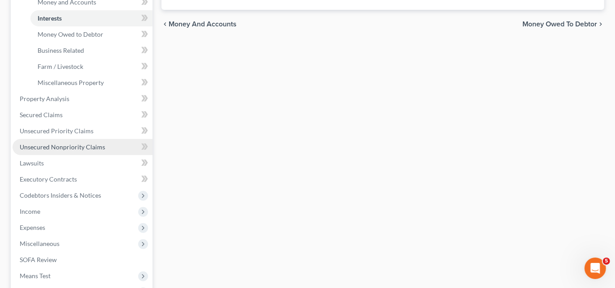
scroll to position [285, 0]
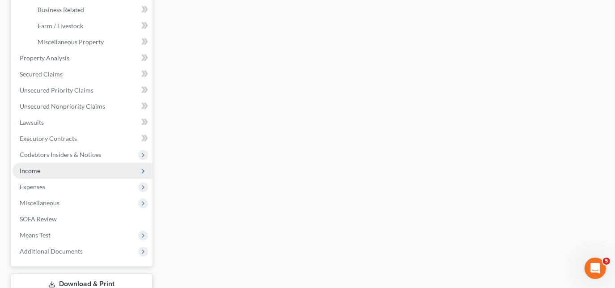
click at [43, 172] on span "Income" at bounding box center [83, 171] width 140 height 16
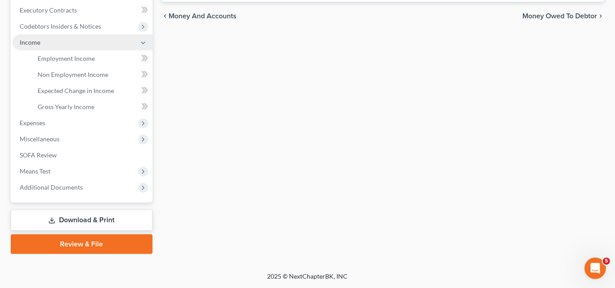
scroll to position [252, 0]
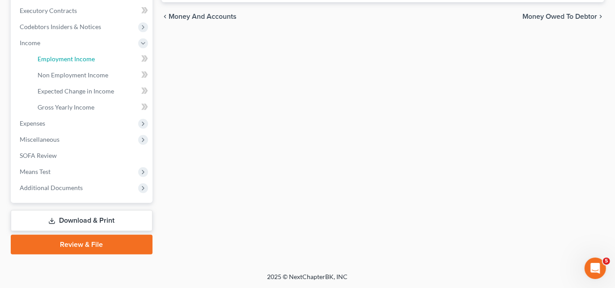
click at [77, 62] on span "Employment Income" at bounding box center [66, 59] width 57 height 8
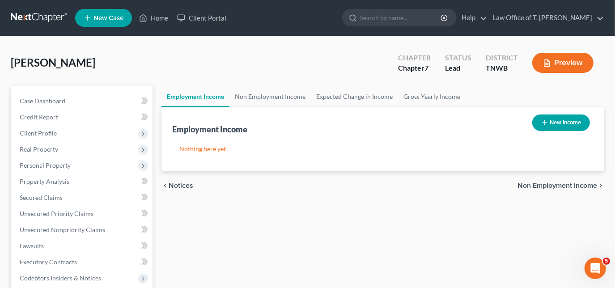
click at [551, 120] on button "New Income" at bounding box center [562, 123] width 58 height 17
select select "0"
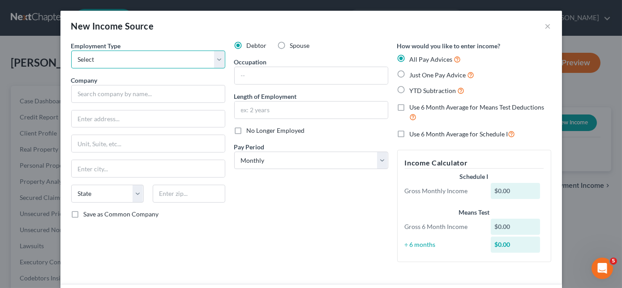
click at [193, 62] on select "Select Full or [DEMOGRAPHIC_DATA] Employment Self Employment" at bounding box center [148, 60] width 154 height 18
select select "0"
click at [71, 51] on select "Select Full or [DEMOGRAPHIC_DATA] Employment Self Employment" at bounding box center [148, 60] width 154 height 18
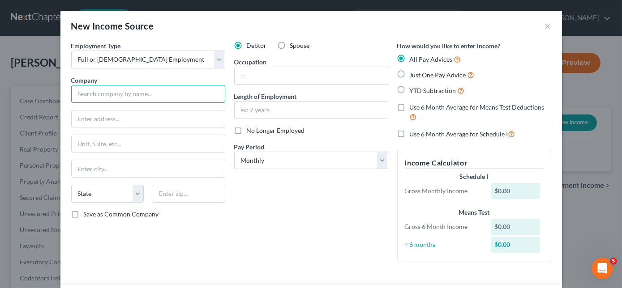
click at [164, 90] on input "text" at bounding box center [148, 94] width 154 height 18
type input "a"
type input "[PERSON_NAME] Services, Inc."
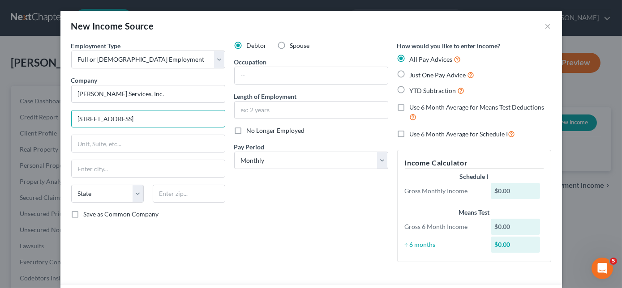
type input "[STREET_ADDRESS]"
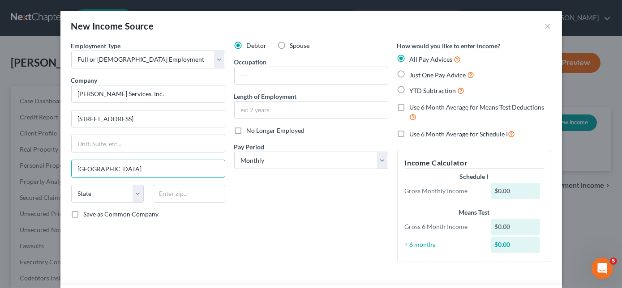
type input "[GEOGRAPHIC_DATA]"
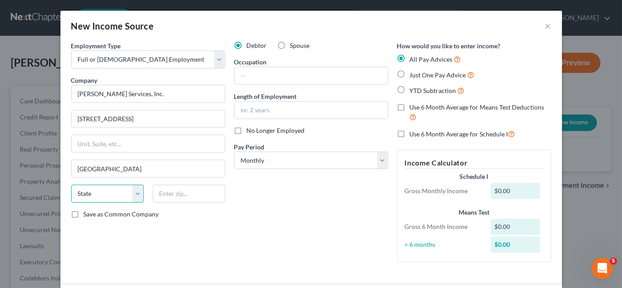
select select "4"
type input "91103"
click at [341, 72] on input "text" at bounding box center [311, 75] width 153 height 17
type input "assistant manager"
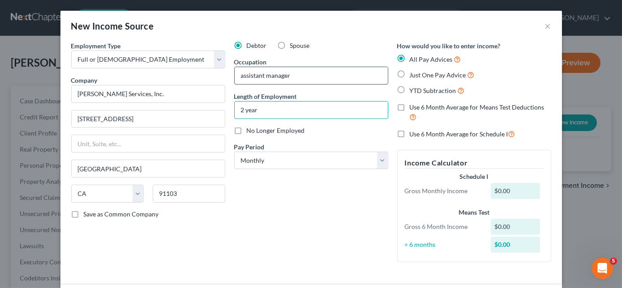
type input "2 years"
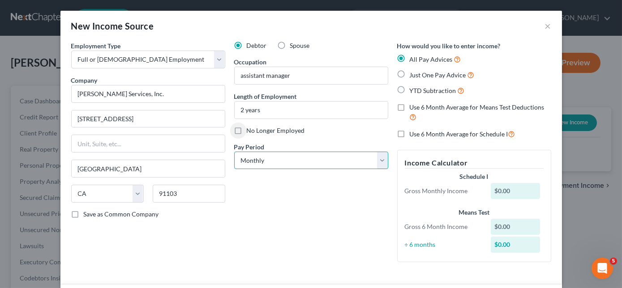
click at [357, 159] on select "Select Monthly Twice Monthly Every Other Week Weekly" at bounding box center [311, 161] width 154 height 18
select select "2"
click at [234, 152] on select "Select Monthly Twice Monthly Every Other Week Weekly" at bounding box center [311, 161] width 154 height 18
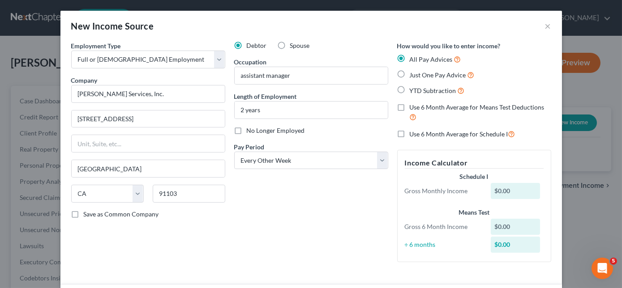
click at [410, 87] on label "YTD Subtraction" at bounding box center [437, 90] width 55 height 10
click at [413, 87] on input "YTD Subtraction" at bounding box center [416, 88] width 6 height 6
radio input "true"
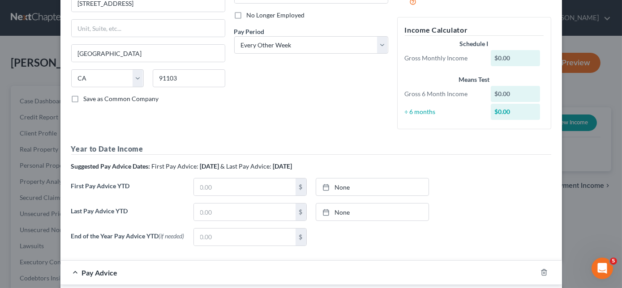
scroll to position [122, 0]
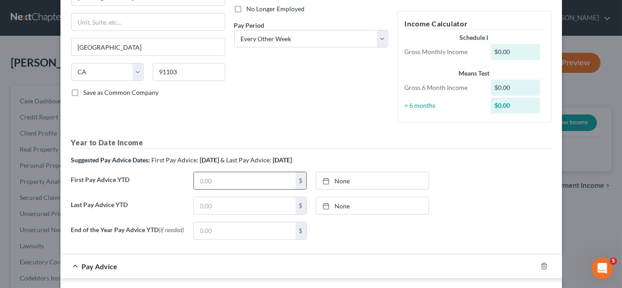
click at [221, 184] on input "text" at bounding box center [245, 180] width 102 height 17
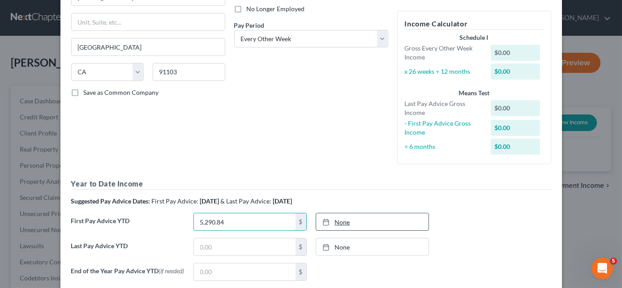
type input "5,290.84"
type input "[DATE]"
click at [346, 219] on link "[DATE]" at bounding box center [372, 221] width 112 height 17
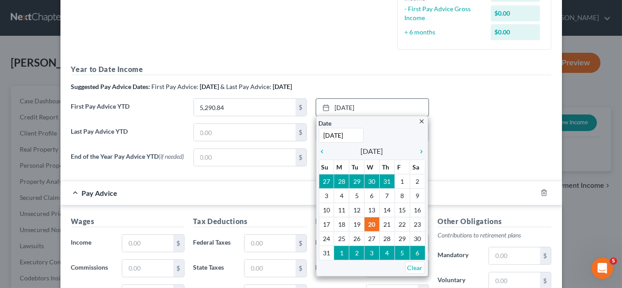
scroll to position [244, 0]
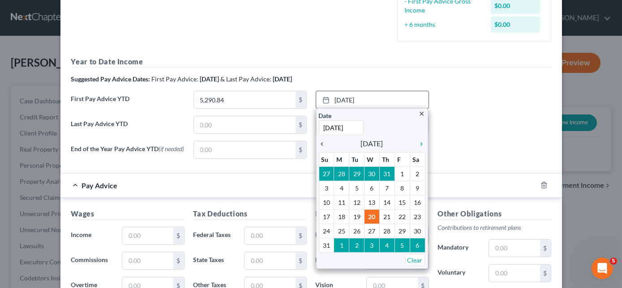
click at [319, 145] on icon "chevron_left" at bounding box center [325, 144] width 12 height 7
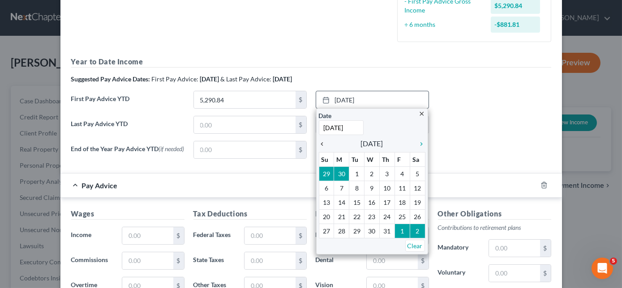
click at [319, 145] on icon "chevron_left" at bounding box center [325, 144] width 12 height 7
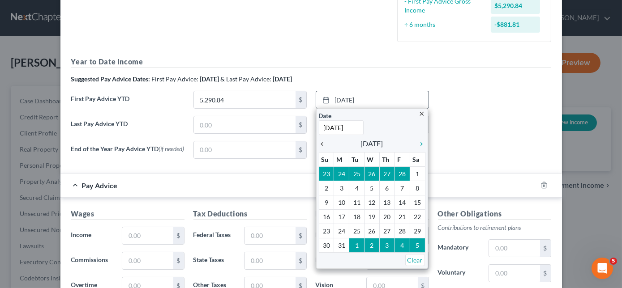
click at [319, 145] on icon "chevron_left" at bounding box center [325, 144] width 12 height 7
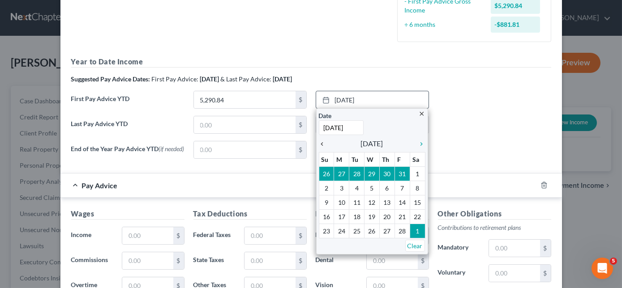
click at [319, 145] on icon "chevron_left" at bounding box center [325, 144] width 12 height 7
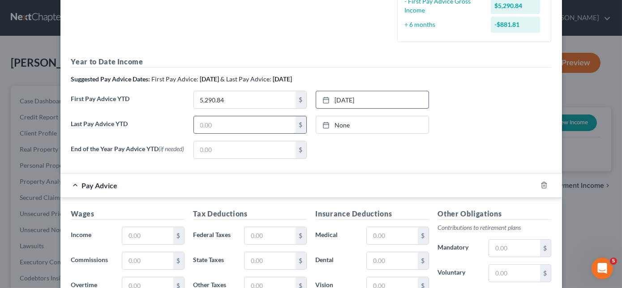
click at [246, 120] on input "text" at bounding box center [245, 124] width 102 height 17
type input "29,777.76"
click at [340, 122] on link "None" at bounding box center [372, 124] width 112 height 17
type input "[DATE]"
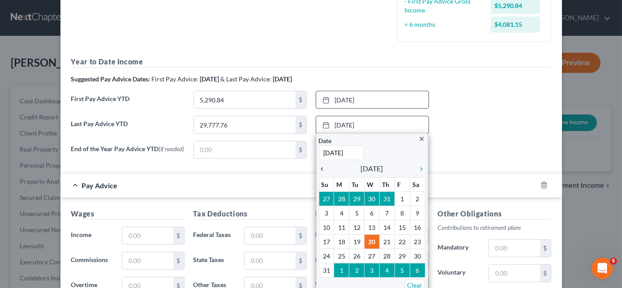
click at [319, 168] on icon "chevron_left" at bounding box center [325, 169] width 12 height 7
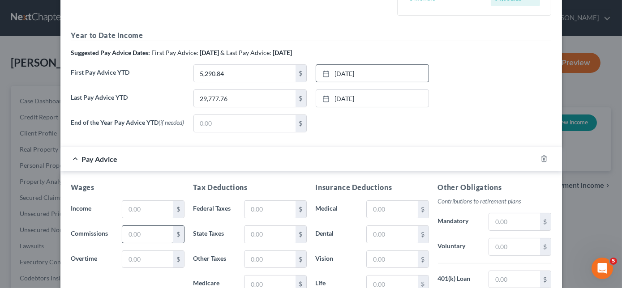
scroll to position [285, 0]
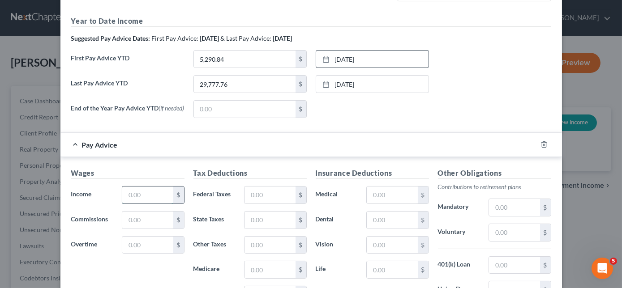
click at [160, 201] on input "text" at bounding box center [147, 195] width 51 height 17
type input "1,846.16"
click at [282, 197] on input "text" at bounding box center [269, 195] width 51 height 17
type input "143.23"
type input "26.78"
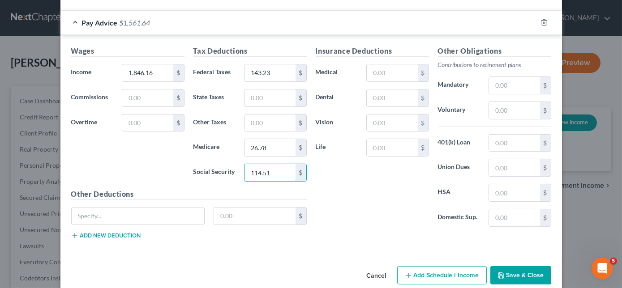
scroll to position [420, 0]
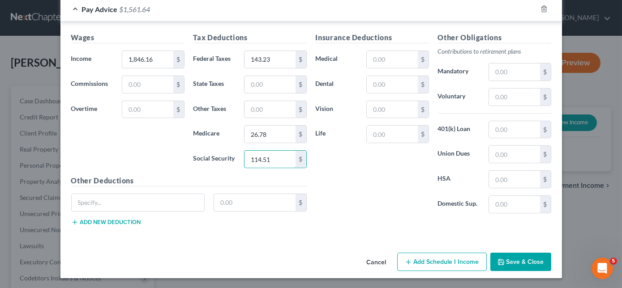
type input "114.51"
click at [513, 259] on button "Save & Close" at bounding box center [520, 262] width 61 height 19
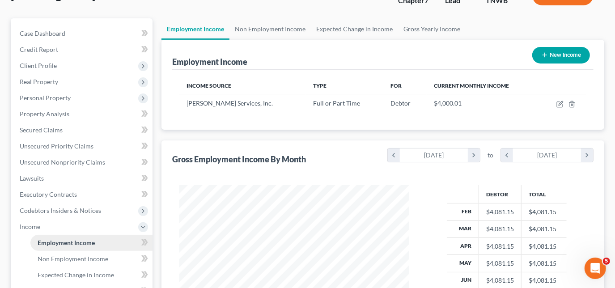
scroll to position [81, 0]
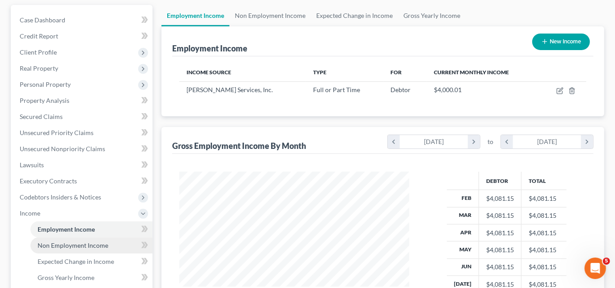
click at [83, 249] on link "Non Employment Income" at bounding box center [91, 246] width 122 height 16
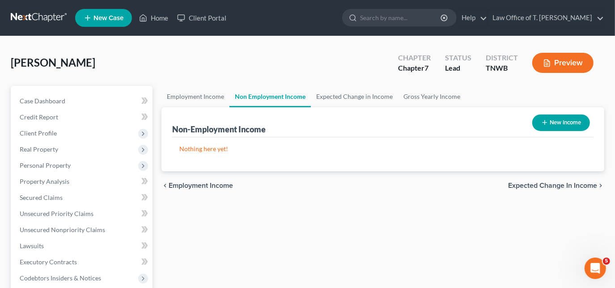
click at [549, 119] on button "New Income" at bounding box center [562, 123] width 58 height 17
select select "0"
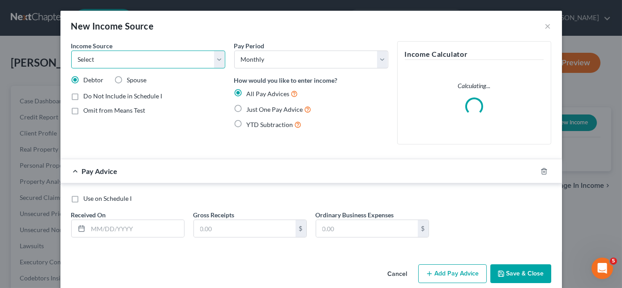
click at [174, 54] on select "Select Unemployment Disability (from employer) Pension Retirement Social Securi…" at bounding box center [148, 60] width 154 height 18
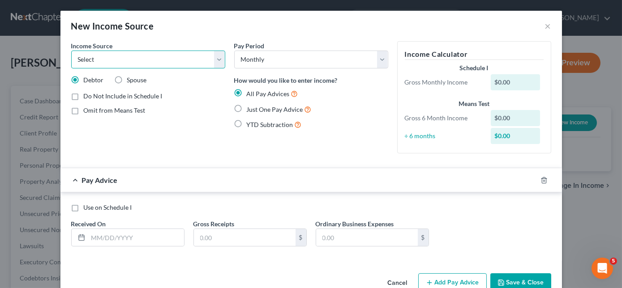
select select "12"
click at [71, 51] on select "Select Unemployment Disability (from employer) Pension Retirement Social Securi…" at bounding box center [148, 60] width 154 height 18
click at [247, 108] on label "Just One Pay Advice" at bounding box center [279, 109] width 65 height 10
click at [250, 108] on input "Just One Pay Advice" at bounding box center [253, 107] width 6 height 6
radio input "true"
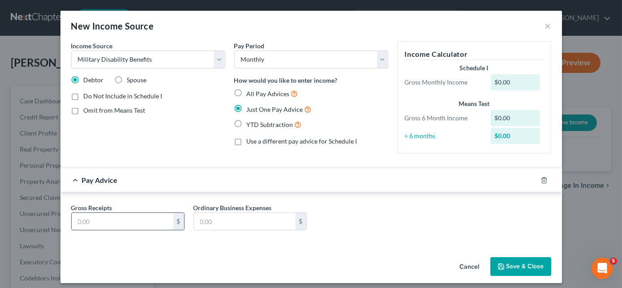
drag, startPoint x: 104, startPoint y: 226, endPoint x: 111, endPoint y: 225, distance: 6.8
click at [104, 226] on input "text" at bounding box center [123, 221] width 102 height 17
type input "1,118.00"
click at [526, 257] on button "Save & Close" at bounding box center [520, 266] width 61 height 19
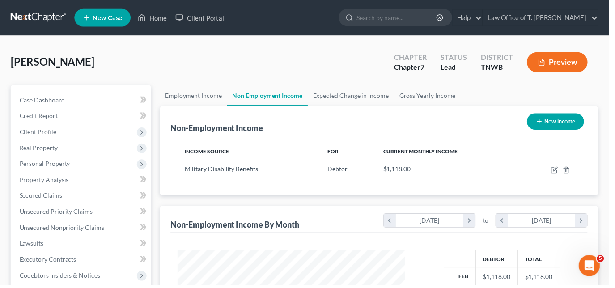
scroll to position [447416, 447327]
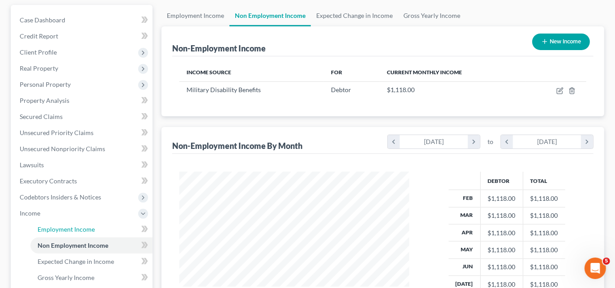
drag, startPoint x: 66, startPoint y: 230, endPoint x: 196, endPoint y: 213, distance: 130.3
click at [66, 230] on span "Employment Income" at bounding box center [66, 230] width 57 height 8
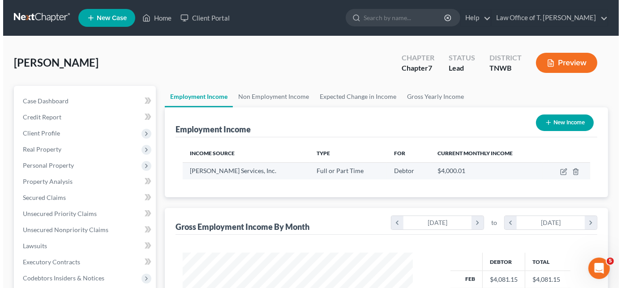
scroll to position [159, 248]
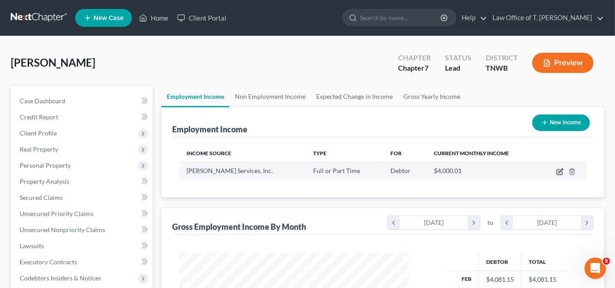
click at [562, 171] on icon "button" at bounding box center [560, 171] width 7 height 7
select select "0"
select select "4"
select select "2"
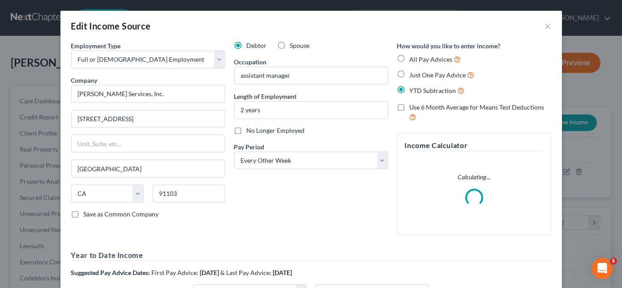
scroll to position [159, 251]
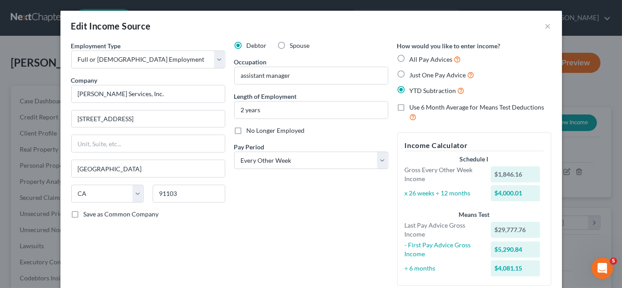
drag, startPoint x: 278, startPoint y: 46, endPoint x: 289, endPoint y: 88, distance: 43.4
click at [290, 45] on label "Spouse" at bounding box center [300, 45] width 20 height 9
click at [294, 45] on input "Spouse" at bounding box center [297, 44] width 6 height 6
radio input "true"
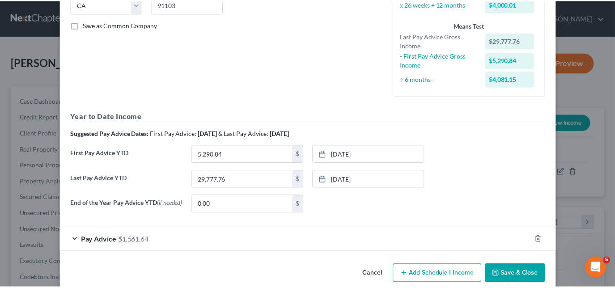
scroll to position [203, 0]
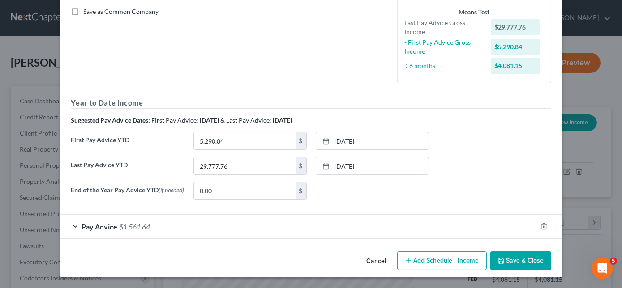
click at [506, 259] on button "Save & Close" at bounding box center [520, 261] width 61 height 19
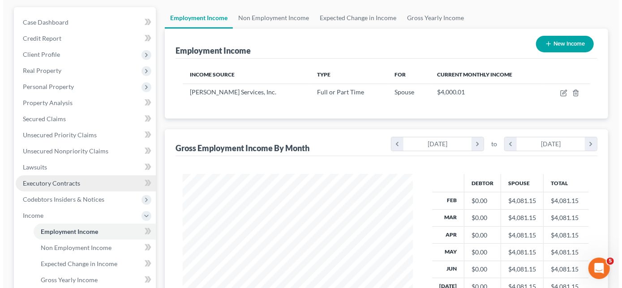
scroll to position [81, 0]
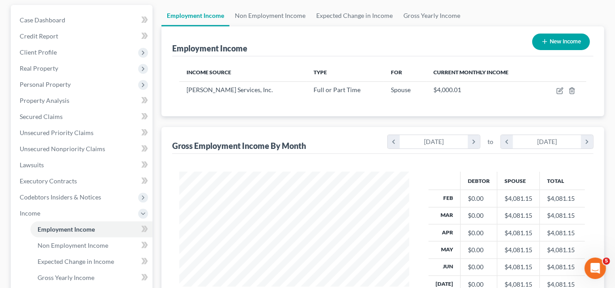
click at [552, 38] on button "New Income" at bounding box center [562, 42] width 58 height 17
select select "0"
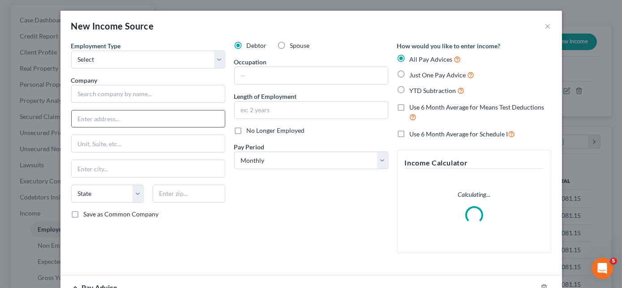
scroll to position [159, 251]
drag, startPoint x: 121, startPoint y: 59, endPoint x: 119, endPoint y: 64, distance: 5.8
click at [121, 59] on select "Select Full or [DEMOGRAPHIC_DATA] Employment Self Employment" at bounding box center [148, 60] width 154 height 18
select select "0"
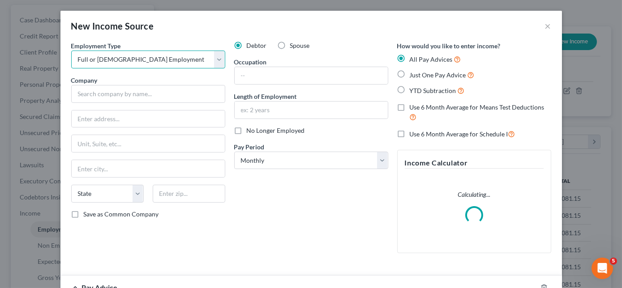
click at [71, 51] on select "Select Full or [DEMOGRAPHIC_DATA] Employment Self Employment" at bounding box center [148, 60] width 154 height 18
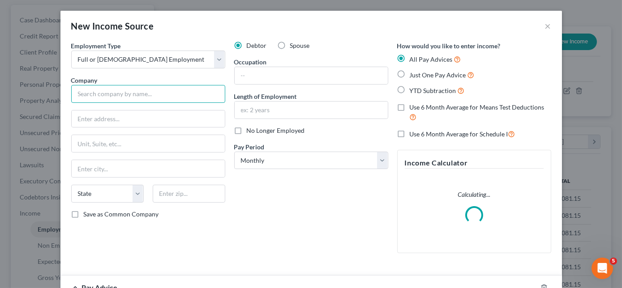
drag, startPoint x: 107, startPoint y: 98, endPoint x: 108, endPoint y: 92, distance: 6.1
click at [107, 98] on input "text" at bounding box center [148, 94] width 154 height 18
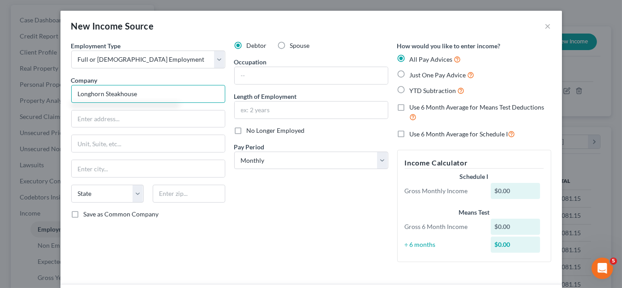
type input "Longhorn Steakhouse"
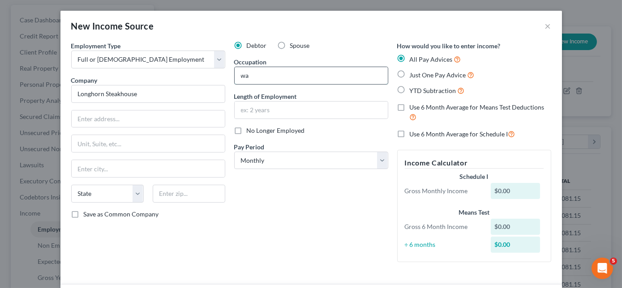
type input "w"
type input "server"
type input "1 year"
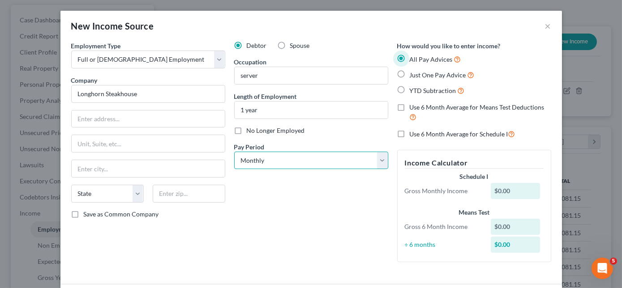
click at [297, 156] on select "Select Monthly Twice Monthly Every Other Week Weekly" at bounding box center [311, 161] width 154 height 18
select select "3"
click at [234, 152] on select "Select Monthly Twice Monthly Every Other Week Weekly" at bounding box center [311, 161] width 154 height 18
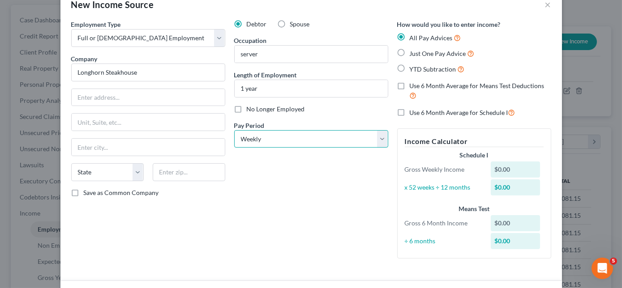
scroll to position [40, 0]
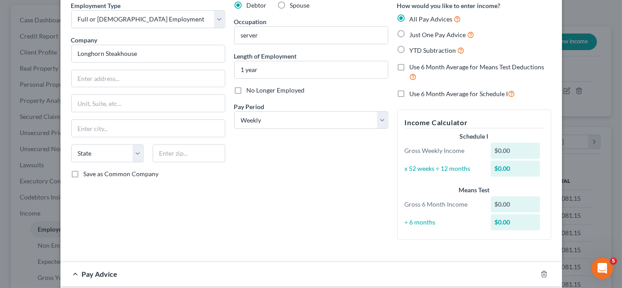
click at [410, 36] on label "Just One Pay Advice" at bounding box center [442, 35] width 65 height 10
click at [413, 35] on input "Just One Pay Advice" at bounding box center [416, 33] width 6 height 6
radio input "true"
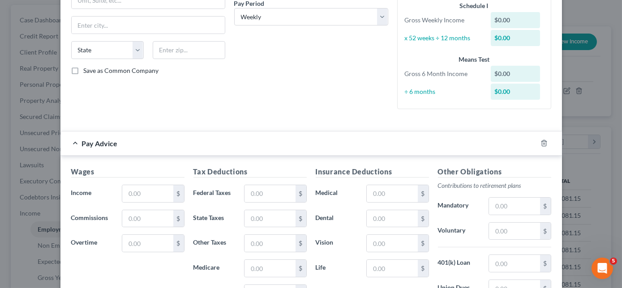
scroll to position [162, 0]
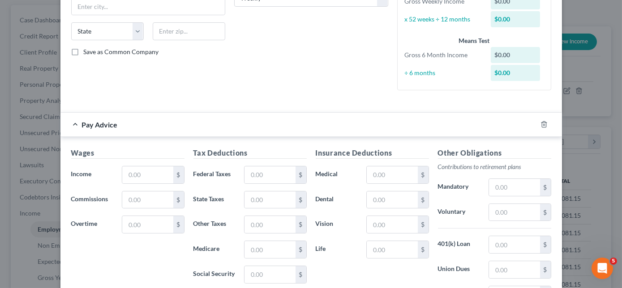
click at [118, 192] on div "$" at bounding box center [152, 200] width 71 height 18
click at [146, 174] on input "text" at bounding box center [147, 174] width 51 height 17
type input "42.60"
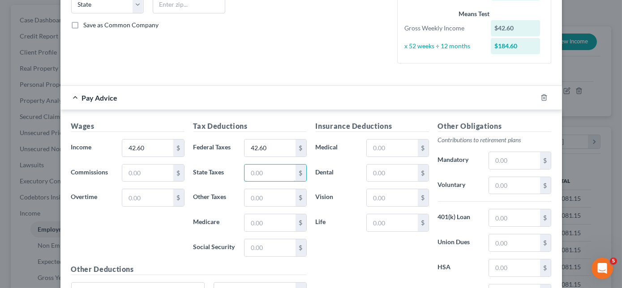
scroll to position [203, 0]
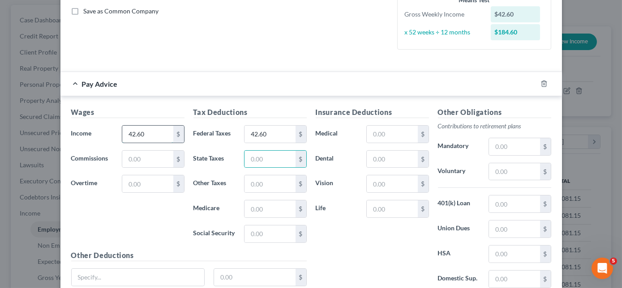
click at [156, 134] on input "42.60" at bounding box center [147, 134] width 51 height 17
type input "342.60"
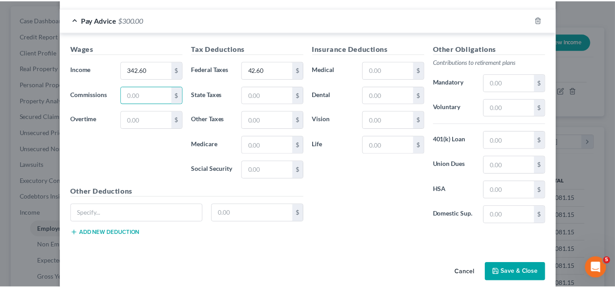
scroll to position [277, 0]
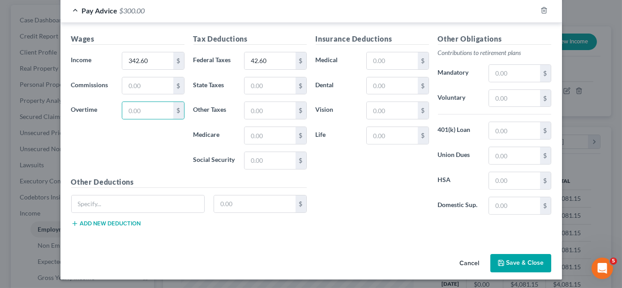
click at [512, 262] on button "Save & Close" at bounding box center [520, 263] width 61 height 19
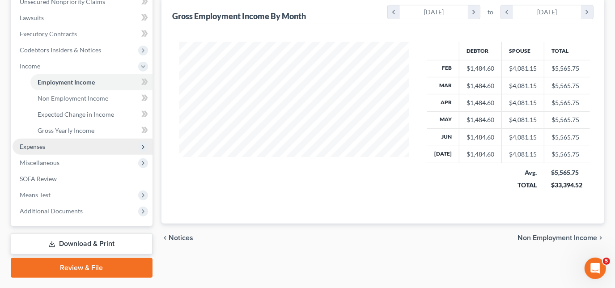
scroll to position [244, 0]
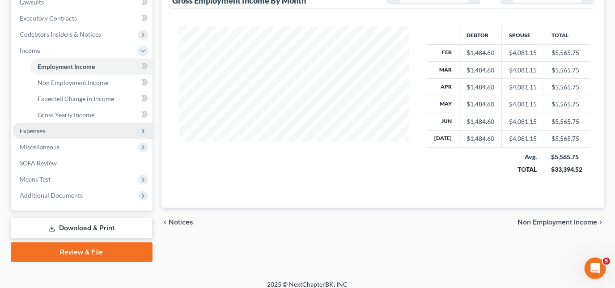
click at [72, 132] on span "Expenses" at bounding box center [83, 131] width 140 height 16
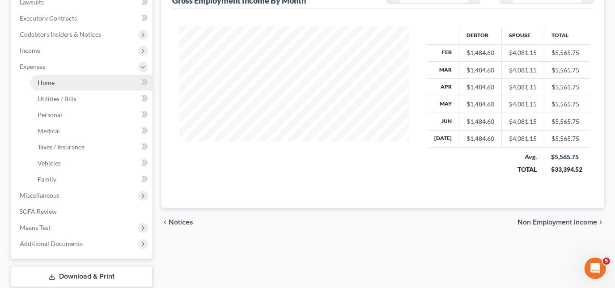
click at [84, 82] on link "Home" at bounding box center [91, 83] width 122 height 16
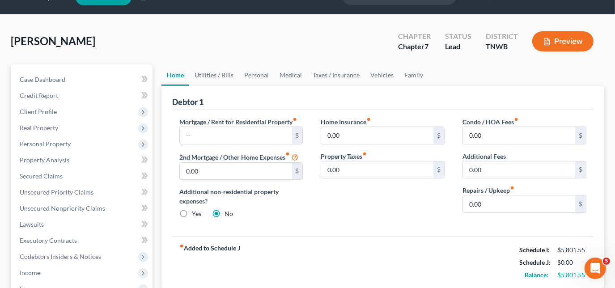
scroll to position [40, 0]
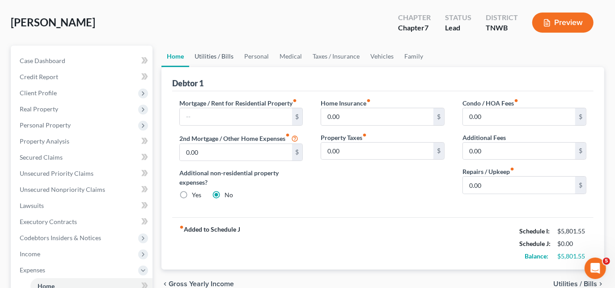
click at [213, 55] on link "Utilities / Bills" at bounding box center [214, 56] width 50 height 21
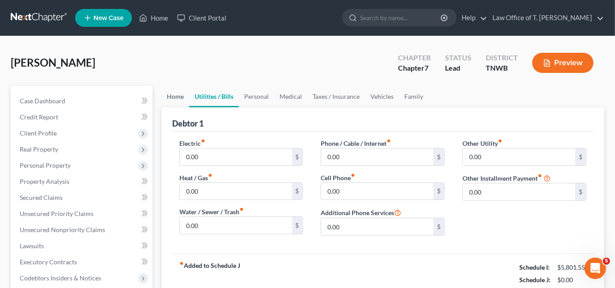
click at [178, 98] on link "Home" at bounding box center [176, 96] width 28 height 21
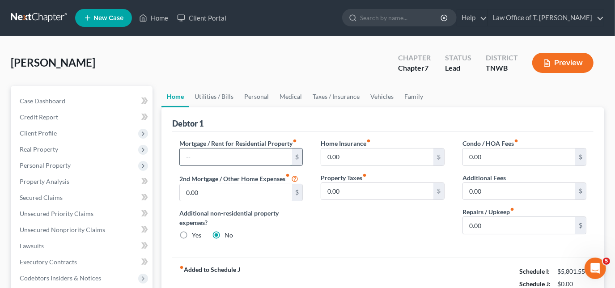
drag, startPoint x: 252, startPoint y: 156, endPoint x: 248, endPoint y: 156, distance: 4.9
click at [251, 156] on input "text" at bounding box center [236, 157] width 112 height 17
type input "1,000.00"
click at [210, 97] on link "Utilities / Bills" at bounding box center [214, 96] width 50 height 21
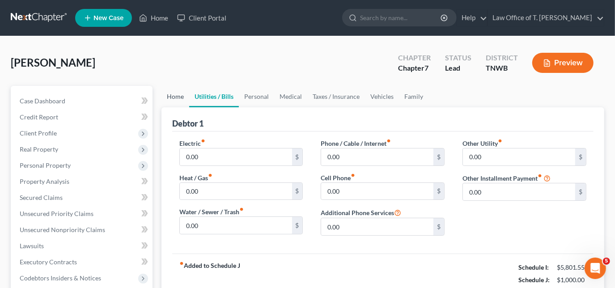
click at [179, 95] on link "Home" at bounding box center [176, 96] width 28 height 21
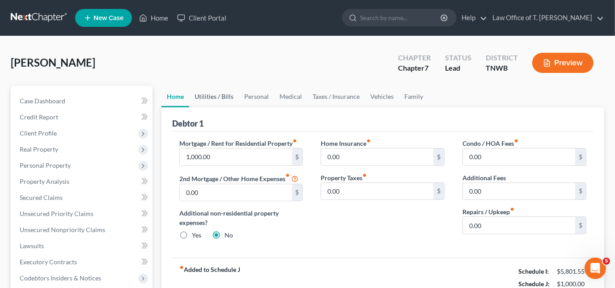
click at [222, 95] on link "Utilities / Bills" at bounding box center [214, 96] width 50 height 21
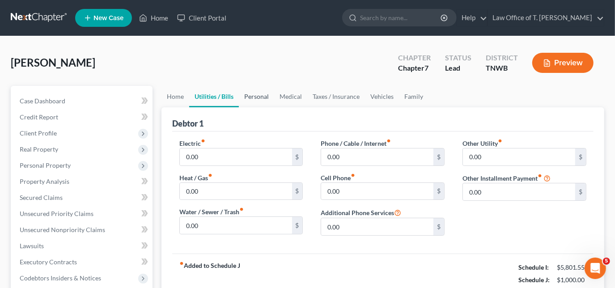
click at [261, 98] on link "Personal" at bounding box center [256, 96] width 35 height 21
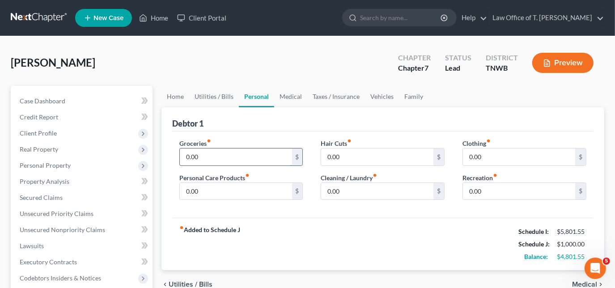
click at [216, 154] on input "0.00" at bounding box center [236, 157] width 112 height 17
type input "700.00"
click at [224, 94] on link "Utilities / Bills" at bounding box center [214, 96] width 50 height 21
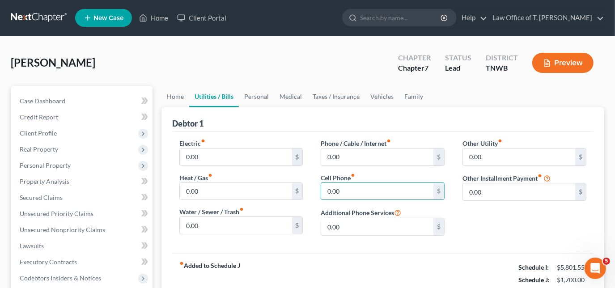
click at [602, 205] on div "Debtor 1 Electric fiber_manual_record 0.00 $ Heat / Gas fiber_manual_record 0.0…" at bounding box center [383, 206] width 443 height 199
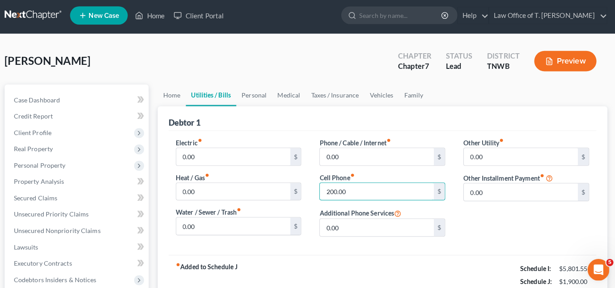
type input "200.00"
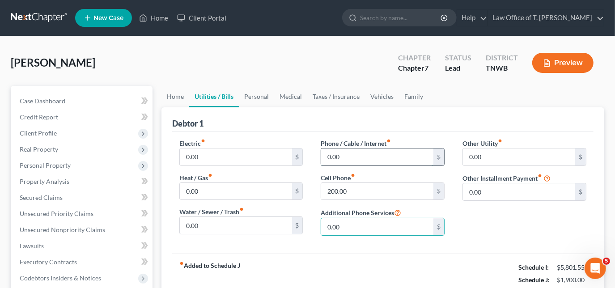
click at [363, 156] on input "0.00" at bounding box center [377, 157] width 112 height 17
click at [258, 98] on link "Personal" at bounding box center [256, 96] width 35 height 21
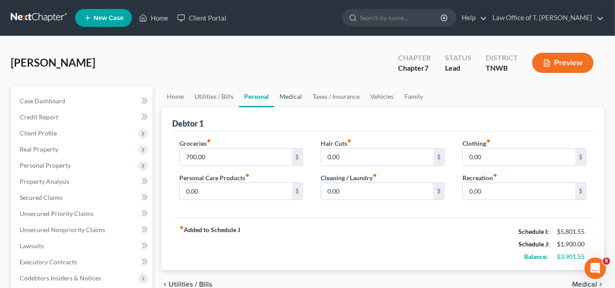
click at [283, 95] on link "Medical" at bounding box center [290, 96] width 33 height 21
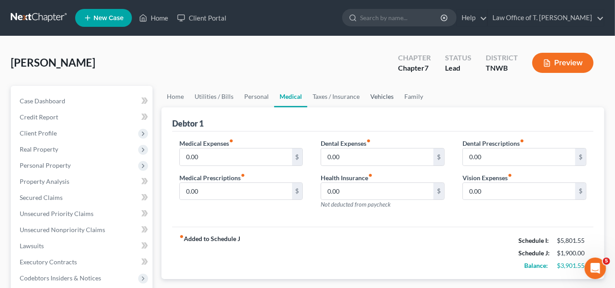
click at [379, 94] on link "Vehicles" at bounding box center [382, 96] width 34 height 21
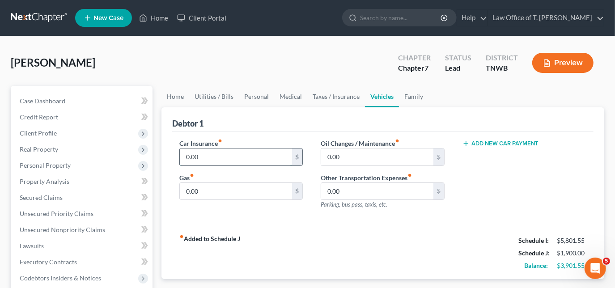
click at [250, 153] on input "0.00" at bounding box center [236, 157] width 112 height 17
type input "1"
type input "275.00"
type input "400.00"
type input "65.00"
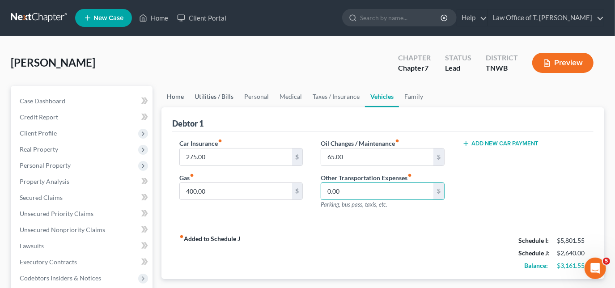
drag, startPoint x: 183, startPoint y: 95, endPoint x: 207, endPoint y: 95, distance: 24.6
click at [182, 95] on link "Home" at bounding box center [176, 96] width 28 height 21
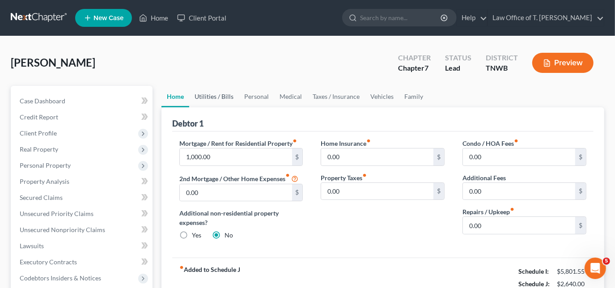
click at [208, 95] on link "Utilities / Bills" at bounding box center [214, 96] width 50 height 21
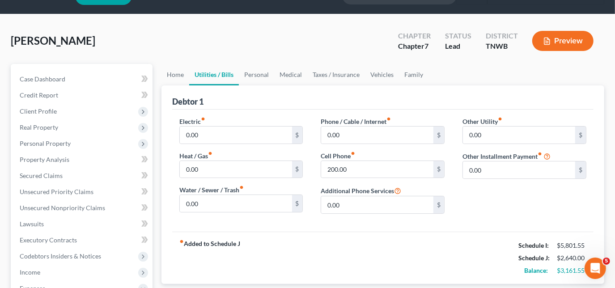
scroll to position [40, 0]
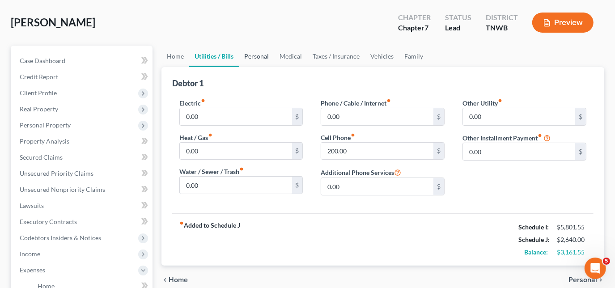
click at [257, 58] on link "Personal" at bounding box center [256, 56] width 35 height 21
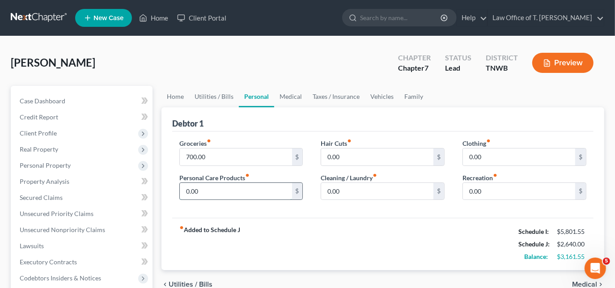
click at [236, 190] on input "0.00" at bounding box center [236, 191] width 112 height 17
type input "50.00"
drag, startPoint x: 236, startPoint y: 190, endPoint x: 403, endPoint y: 152, distance: 171.2
click at [403, 151] on input "0.00" at bounding box center [377, 157] width 112 height 17
type input "30.00"
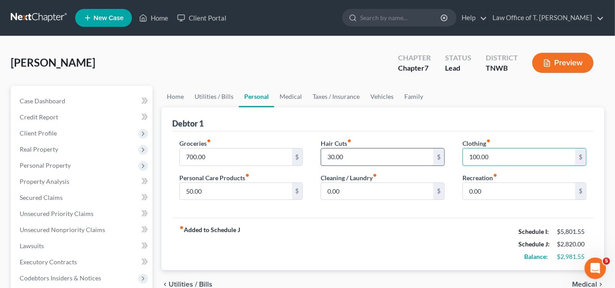
type input "100.00"
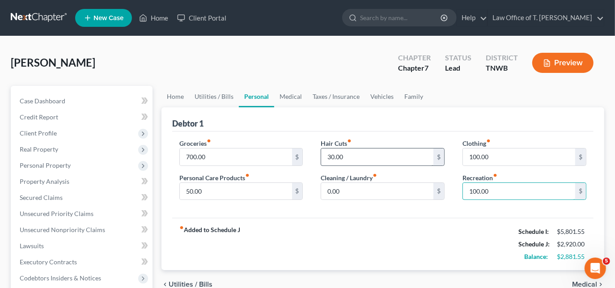
type input "100.00"
click at [291, 95] on link "Medical" at bounding box center [290, 96] width 33 height 21
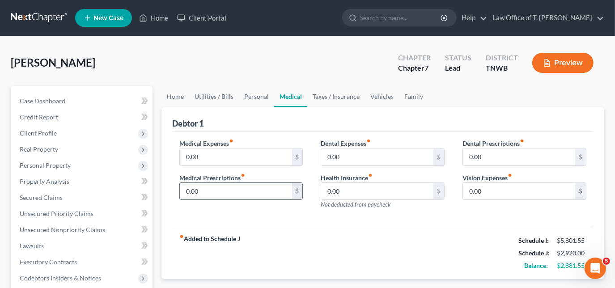
click at [222, 185] on input "0.00" at bounding box center [236, 191] width 112 height 17
type input "120.00"
click at [327, 99] on link "Taxes / Insurance" at bounding box center [336, 96] width 58 height 21
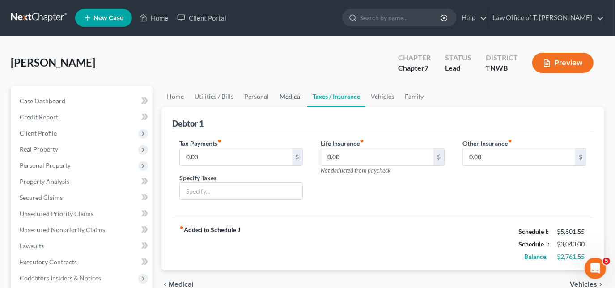
click at [291, 96] on link "Medical" at bounding box center [290, 96] width 33 height 21
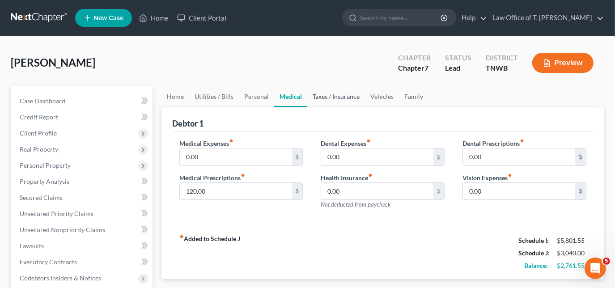
click at [337, 96] on link "Taxes / Insurance" at bounding box center [336, 96] width 58 height 21
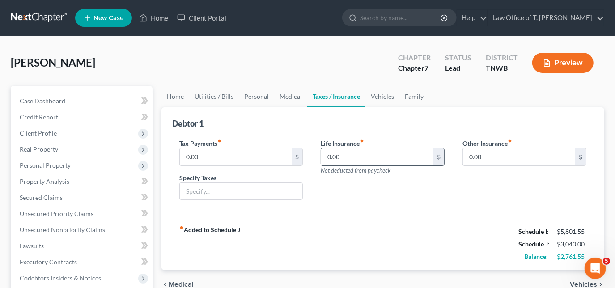
click at [366, 153] on input "0.00" at bounding box center [377, 157] width 112 height 17
click at [383, 95] on link "Vehicles" at bounding box center [383, 96] width 34 height 21
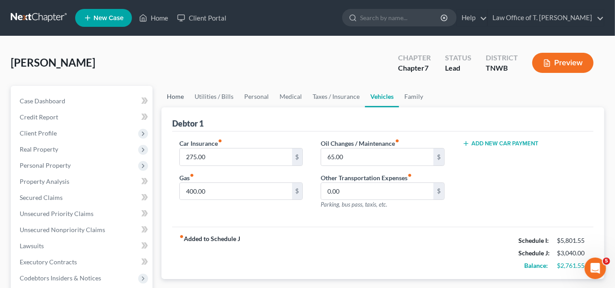
click at [173, 97] on link "Home" at bounding box center [176, 96] width 28 height 21
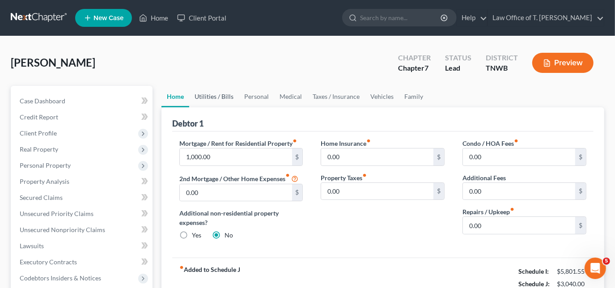
click at [208, 97] on link "Utilities / Bills" at bounding box center [214, 96] width 50 height 21
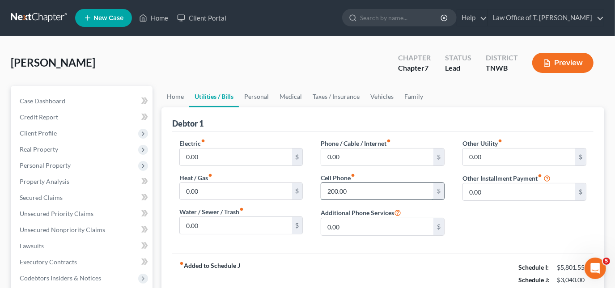
click at [354, 187] on input "200.00" at bounding box center [377, 191] width 112 height 17
type input "250.00"
click at [355, 157] on input "0.00" at bounding box center [377, 157] width 112 height 17
type input "75.00"
click at [179, 98] on link "Home" at bounding box center [176, 96] width 28 height 21
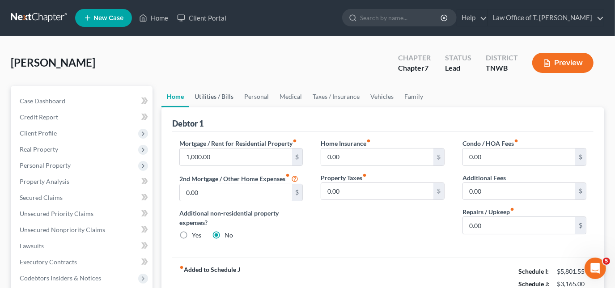
click at [213, 97] on link "Utilities / Bills" at bounding box center [214, 96] width 50 height 21
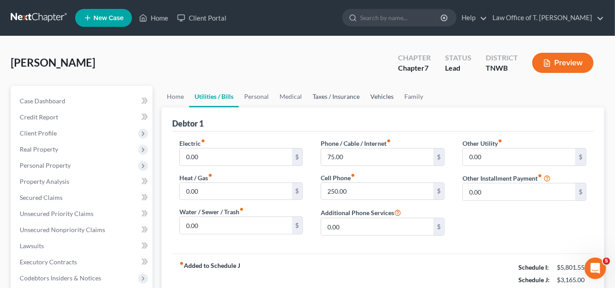
click at [371, 96] on link "Vehicles" at bounding box center [382, 96] width 34 height 21
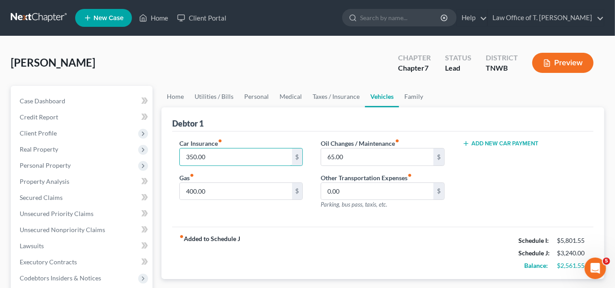
type input "350.00"
type input "450.00"
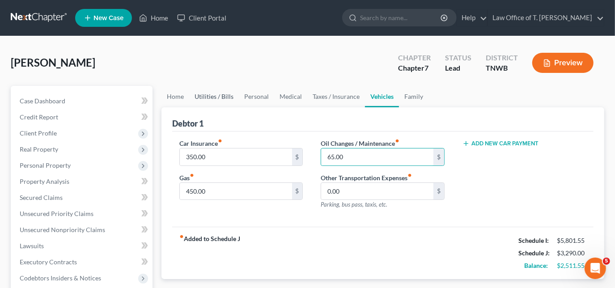
click at [216, 94] on link "Utilities / Bills" at bounding box center [214, 96] width 50 height 21
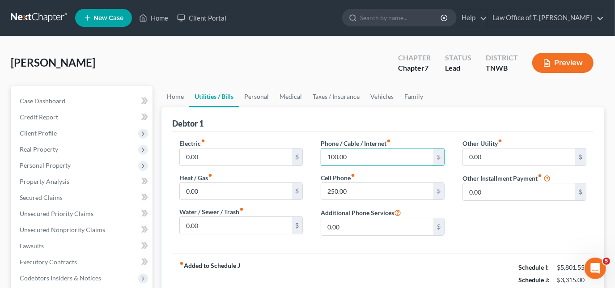
type input "100.00"
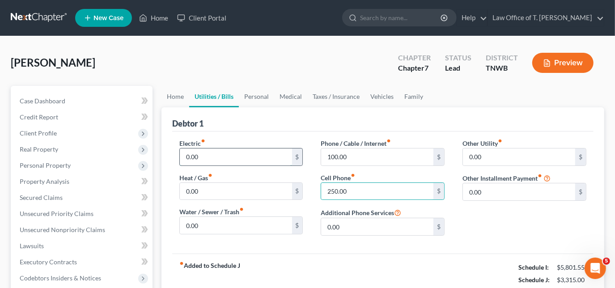
click at [210, 157] on input "0.00" at bounding box center [236, 157] width 112 height 17
click at [209, 156] on input "100.00" at bounding box center [236, 157] width 112 height 17
type input "200.00"
click at [180, 94] on link "Home" at bounding box center [176, 96] width 28 height 21
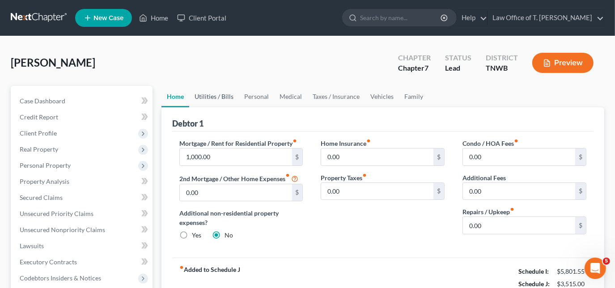
click at [218, 96] on link "Utilities / Bills" at bounding box center [214, 96] width 50 height 21
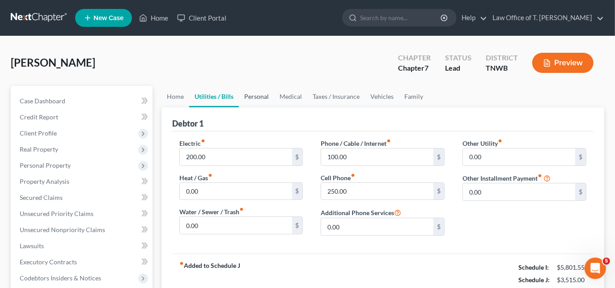
click at [252, 98] on link "Personal" at bounding box center [256, 96] width 35 height 21
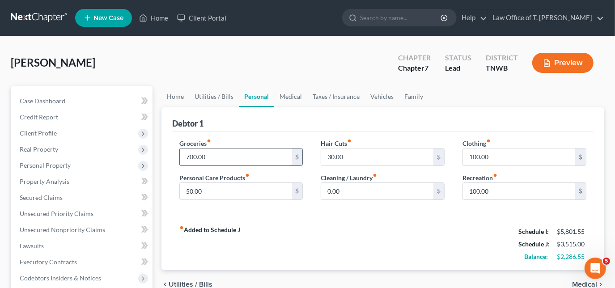
click at [234, 150] on input "700.00" at bounding box center [236, 157] width 112 height 17
type input "1,000.00"
click at [284, 97] on link "Medical" at bounding box center [290, 96] width 33 height 21
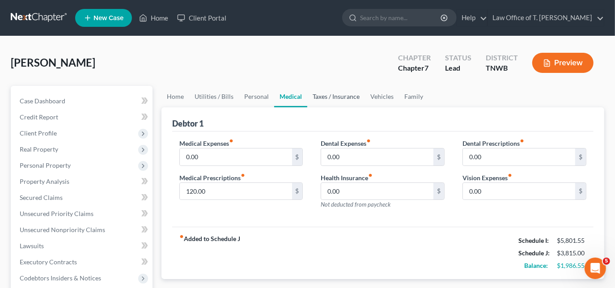
click at [332, 98] on link "Taxes / Insurance" at bounding box center [336, 96] width 58 height 21
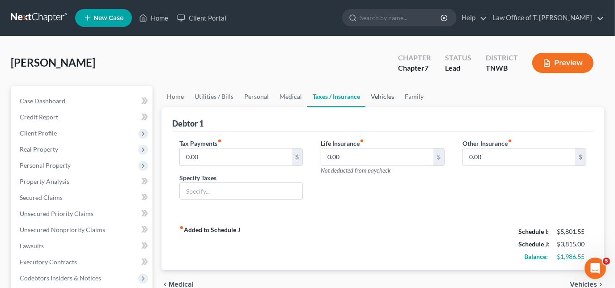
click at [377, 95] on link "Vehicles" at bounding box center [383, 96] width 34 height 21
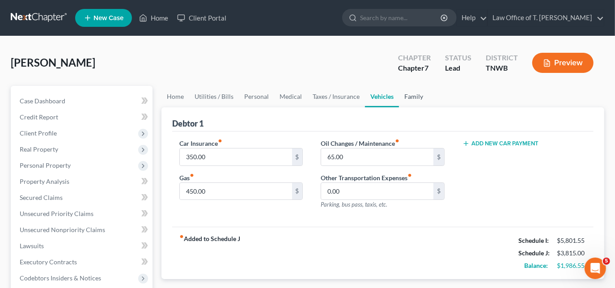
click at [403, 94] on link "Family" at bounding box center [414, 96] width 30 height 21
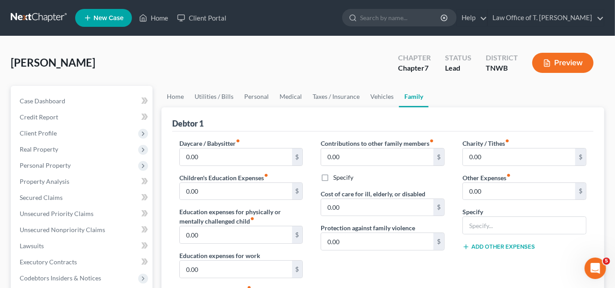
scroll to position [40, 0]
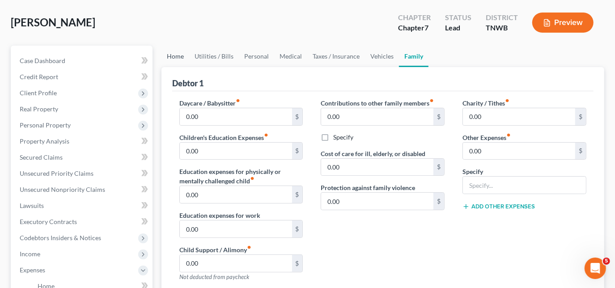
click at [177, 60] on link "Home" at bounding box center [176, 56] width 28 height 21
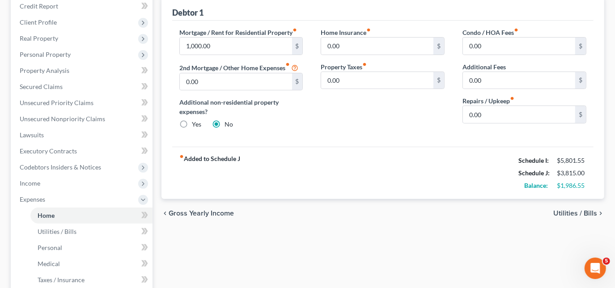
scroll to position [40, 0]
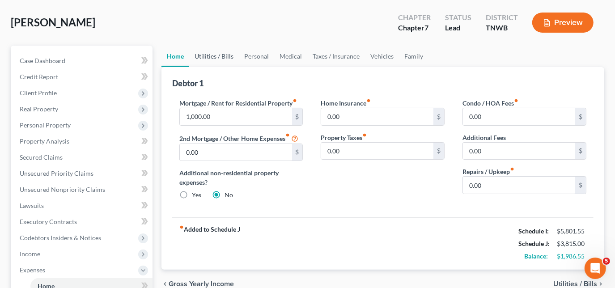
click at [210, 54] on link "Utilities / Bills" at bounding box center [214, 56] width 50 height 21
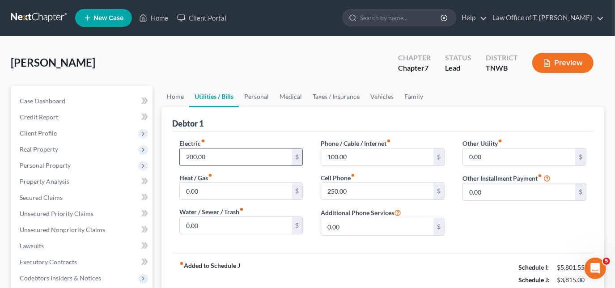
click at [221, 156] on input "200.00" at bounding box center [236, 157] width 112 height 17
type input "5"
type input "250.00"
type input "125.00"
click at [260, 99] on link "Personal" at bounding box center [256, 96] width 35 height 21
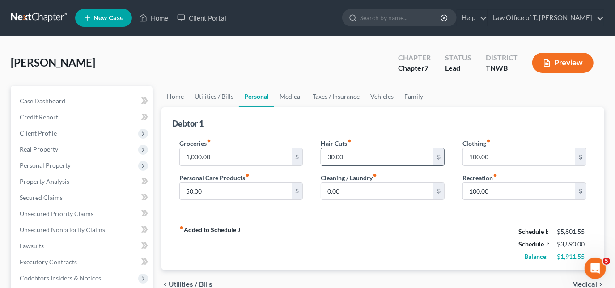
click at [398, 158] on input "30.00" at bounding box center [377, 157] width 112 height 17
type input "50.00"
click at [289, 95] on link "Medical" at bounding box center [290, 96] width 33 height 21
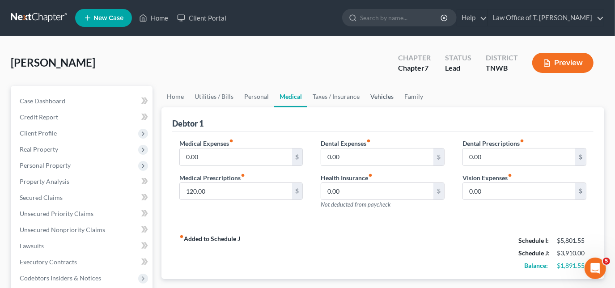
click at [376, 99] on link "Vehicles" at bounding box center [382, 96] width 34 height 21
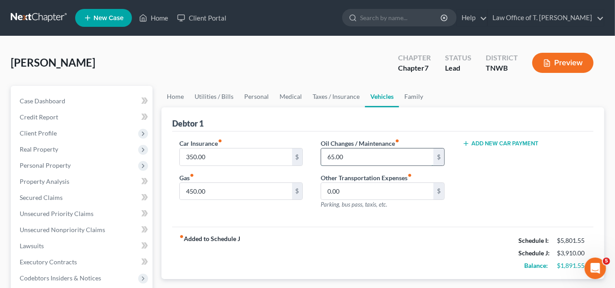
drag, startPoint x: 351, startPoint y: 155, endPoint x: 356, endPoint y: 156, distance: 4.6
click at [352, 155] on input "65.00" at bounding box center [377, 157] width 112 height 17
type input "120.00"
click at [244, 156] on input "350.00" at bounding box center [236, 157] width 112 height 17
click at [240, 187] on input "450.00" at bounding box center [236, 191] width 112 height 17
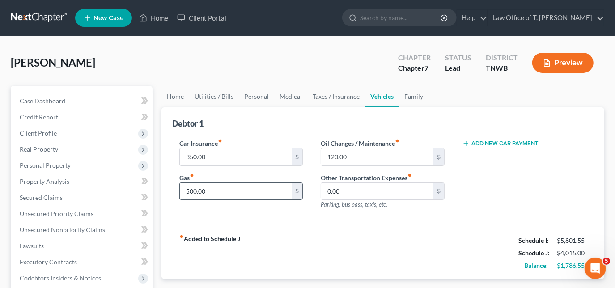
type input "500.00"
drag, startPoint x: 168, startPoint y: 102, endPoint x: 178, endPoint y: 100, distance: 9.9
click at [168, 102] on link "Home" at bounding box center [176, 96] width 28 height 21
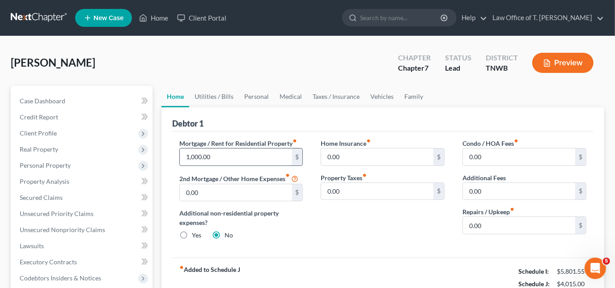
click at [228, 161] on input "1,000.00" at bounding box center [236, 157] width 112 height 17
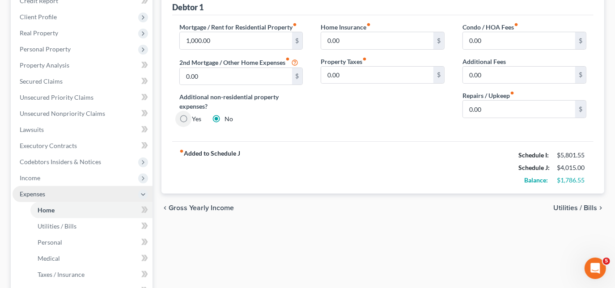
scroll to position [122, 0]
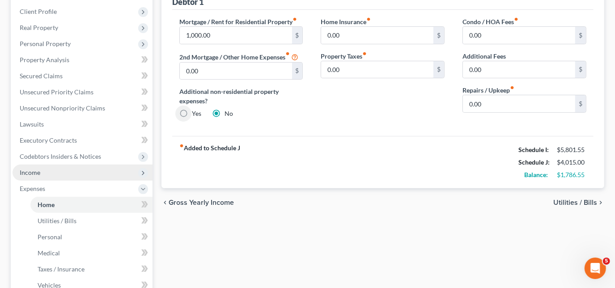
click at [41, 175] on span "Income" at bounding box center [83, 173] width 140 height 16
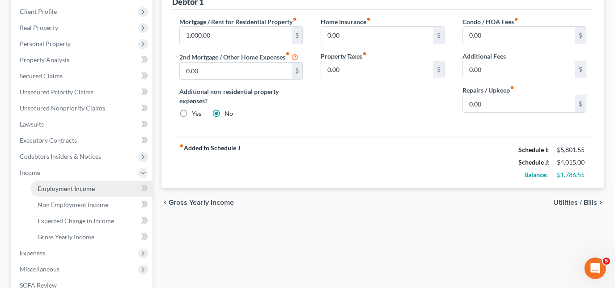
click at [59, 185] on span "Employment Income" at bounding box center [66, 189] width 57 height 8
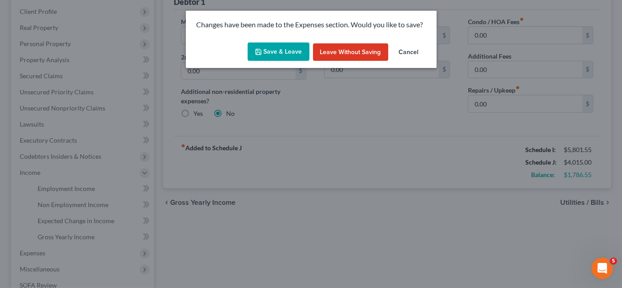
click at [292, 46] on button "Save & Leave" at bounding box center [279, 52] width 62 height 19
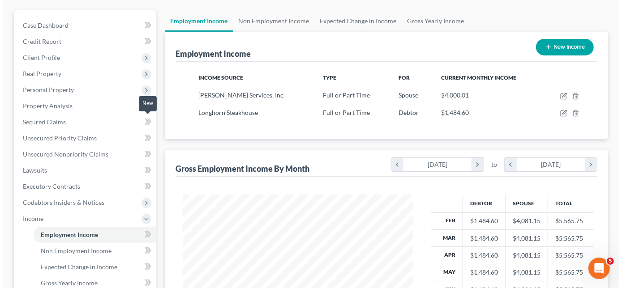
scroll to position [81, 0]
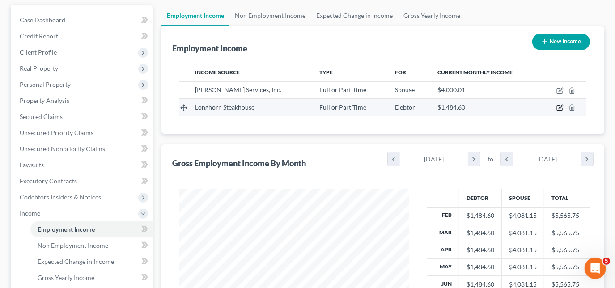
click at [559, 107] on icon "button" at bounding box center [561, 107] width 4 height 4
select select "0"
select select "3"
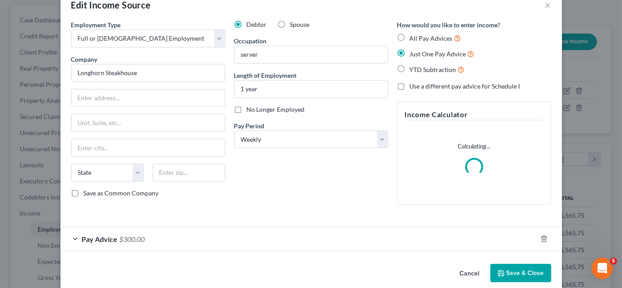
scroll to position [33, 0]
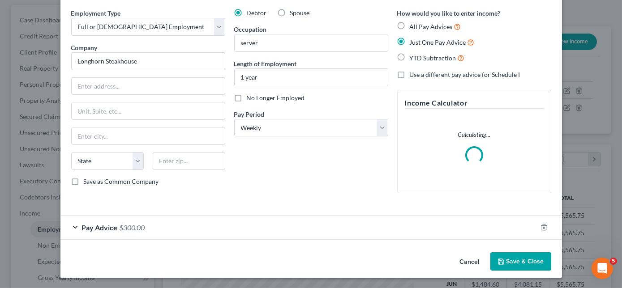
click at [76, 228] on div "Pay Advice $300.00" at bounding box center [298, 228] width 476 height 24
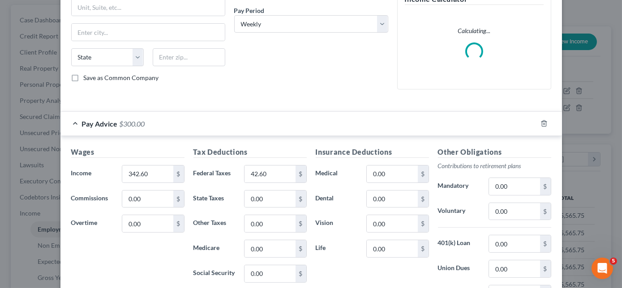
scroll to position [155, 0]
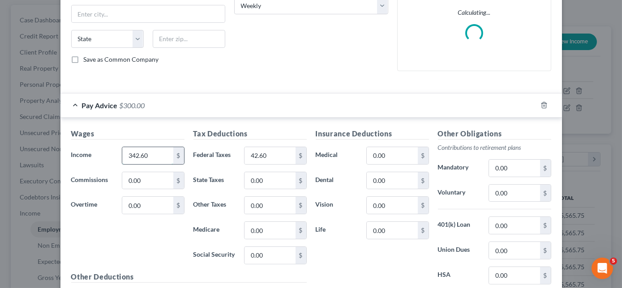
click at [157, 155] on input "342.60" at bounding box center [147, 155] width 51 height 17
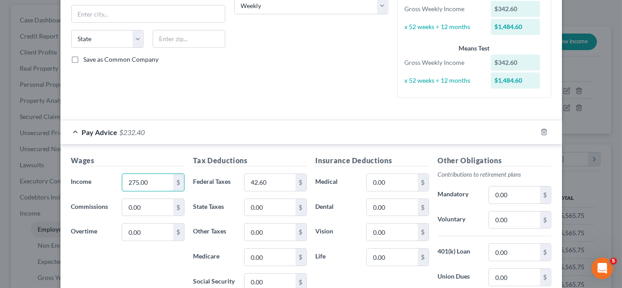
type input "275.00"
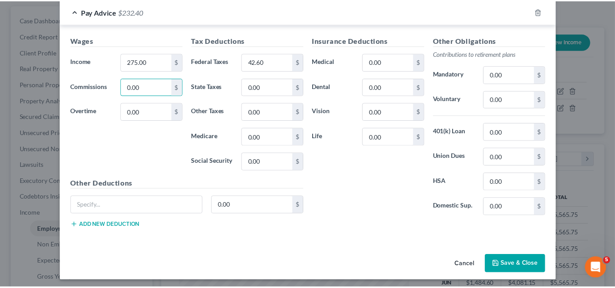
scroll to position [277, 0]
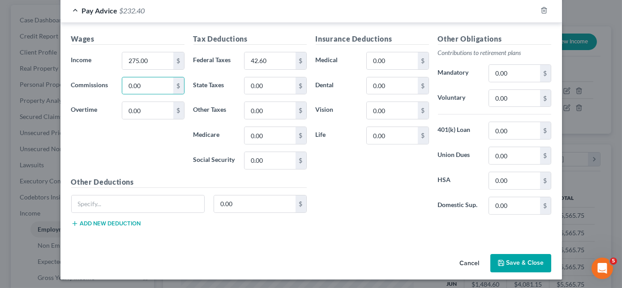
click at [509, 257] on button "Save & Close" at bounding box center [520, 263] width 61 height 19
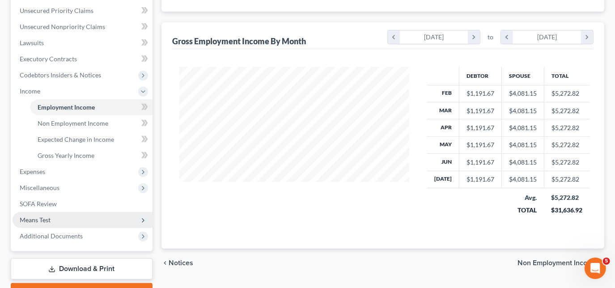
scroll to position [244, 0]
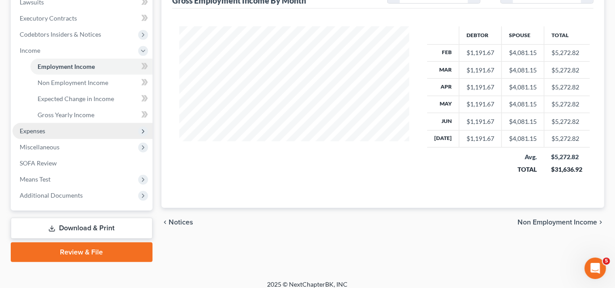
click at [58, 126] on span "Expenses" at bounding box center [83, 131] width 140 height 16
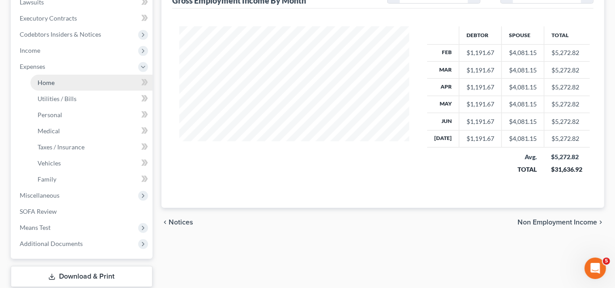
click at [61, 78] on link "Home" at bounding box center [91, 83] width 122 height 16
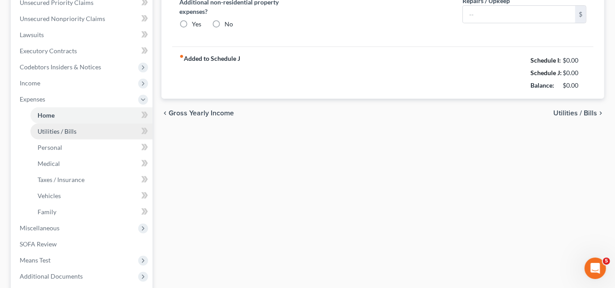
type input "1,000.00"
type input "0.00"
radio input "true"
type input "0.00"
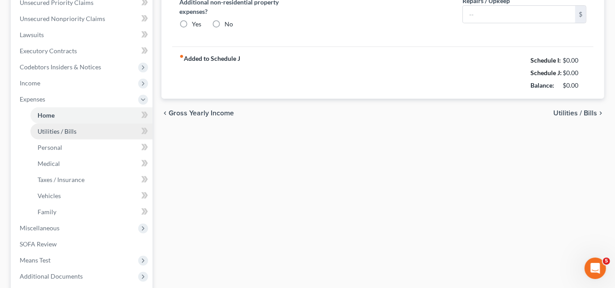
type input "0.00"
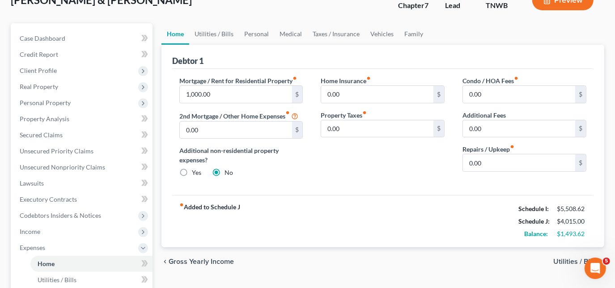
scroll to position [81, 0]
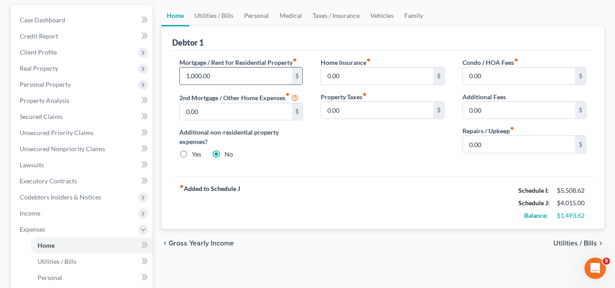
click at [252, 79] on input "1,000.00" at bounding box center [236, 76] width 112 height 17
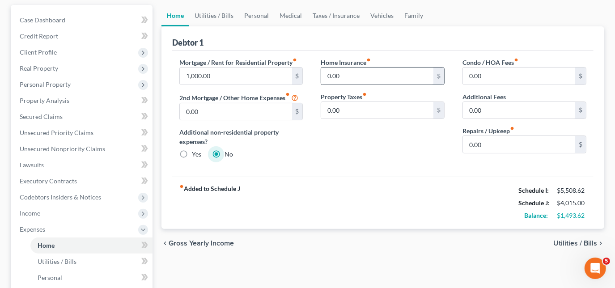
click at [335, 83] on div "0.00 $" at bounding box center [383, 76] width 124 height 18
click at [350, 75] on input "0.00" at bounding box center [377, 76] width 112 height 17
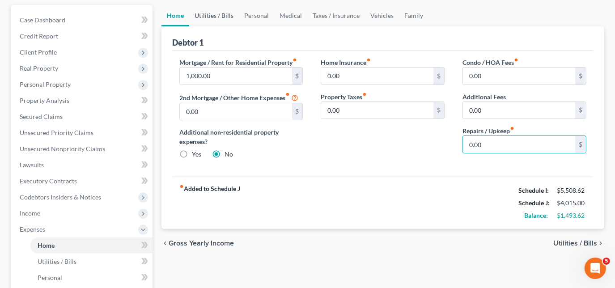
click at [215, 11] on link "Utilities / Bills" at bounding box center [214, 15] width 50 height 21
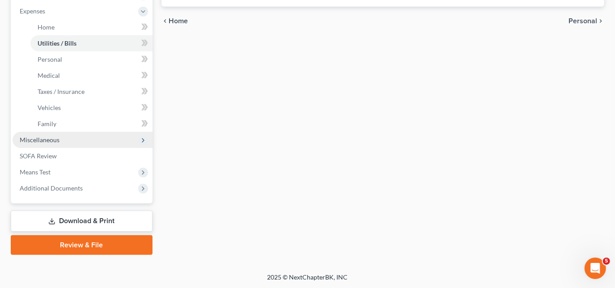
click at [50, 139] on span "Miscellaneous" at bounding box center [40, 140] width 40 height 8
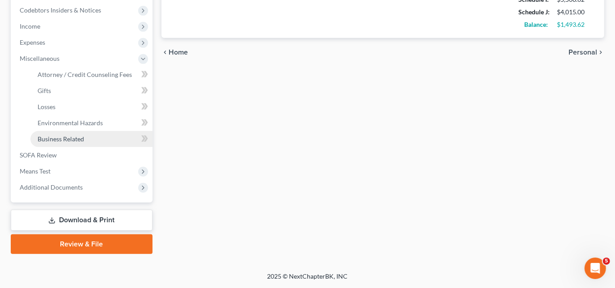
scroll to position [267, 0]
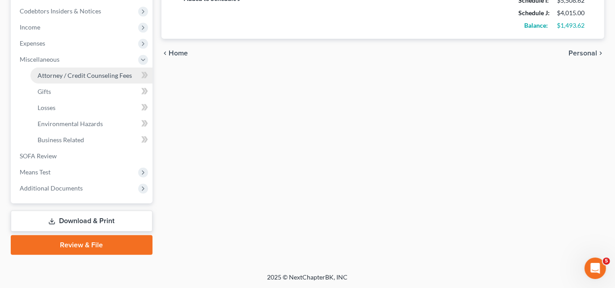
drag, startPoint x: 75, startPoint y: 74, endPoint x: 143, endPoint y: 74, distance: 68.5
click at [75, 74] on span "Attorney / Credit Counseling Fees" at bounding box center [85, 76] width 94 height 8
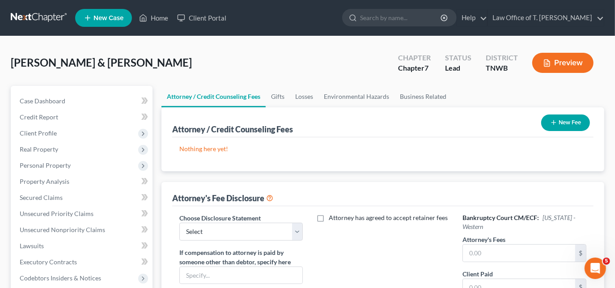
click at [557, 120] on button "New Fee" at bounding box center [566, 123] width 49 height 17
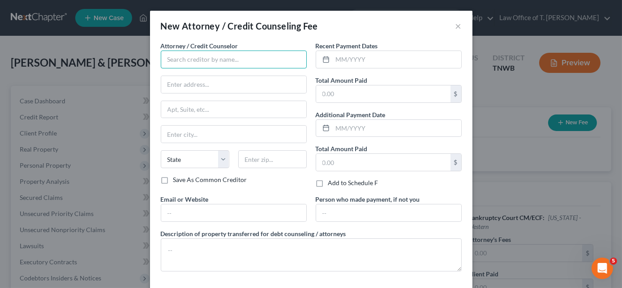
click at [240, 61] on input "text" at bounding box center [234, 60] width 146 height 18
type input "Cricket"
type input "[STREET_ADDRESS][PERSON_NAME]"
type input "Stockton"
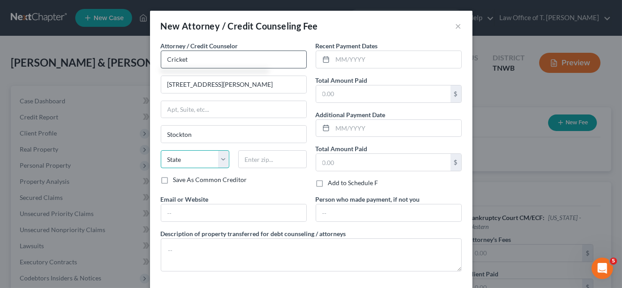
select select "4"
type input "95210"
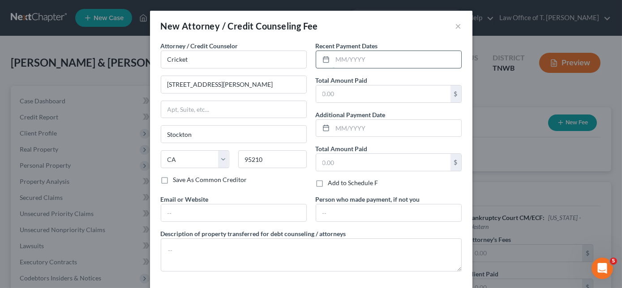
click at [355, 61] on input "text" at bounding box center [397, 59] width 128 height 17
type input "08/2025"
type input "24.00"
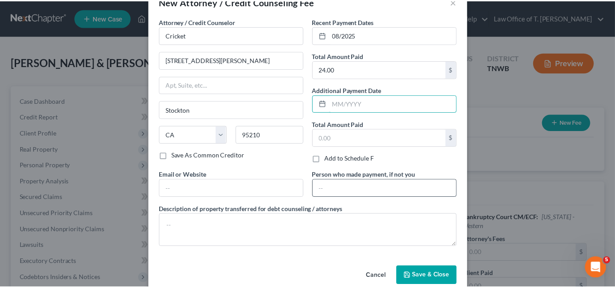
scroll to position [38, 0]
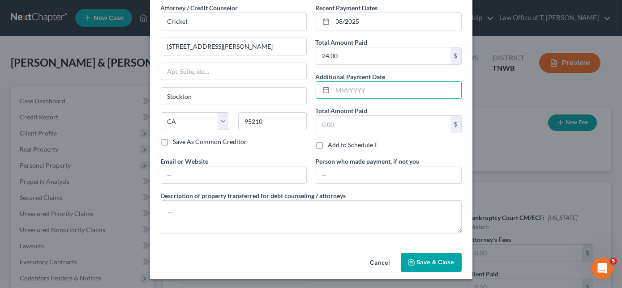
click at [434, 262] on span "Save & Close" at bounding box center [436, 263] width 38 height 8
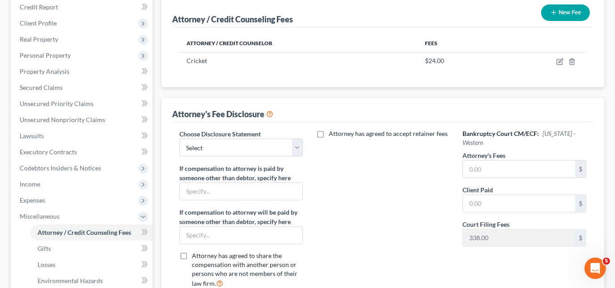
scroll to position [122, 0]
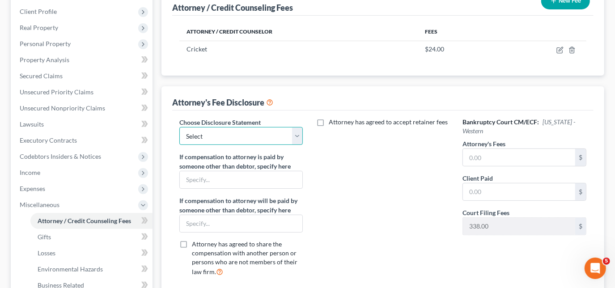
drag, startPoint x: 224, startPoint y: 137, endPoint x: 218, endPoint y: 143, distance: 7.6
click at [224, 137] on select "Select Chapter 11 Ch 13 Chapter 7" at bounding box center [241, 136] width 124 height 18
select select "2"
click at [179, 127] on select "Select Chapter 11 Ch 13 Chapter 7" at bounding box center [241, 136] width 124 height 18
click at [499, 152] on input "text" at bounding box center [519, 157] width 112 height 17
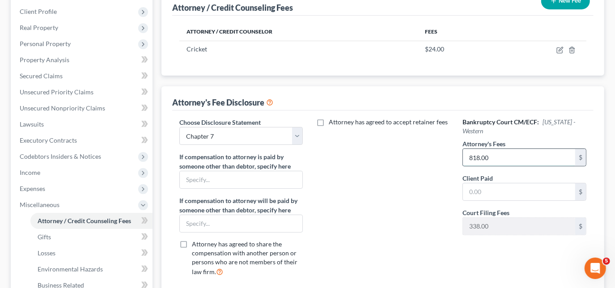
type input "818.00"
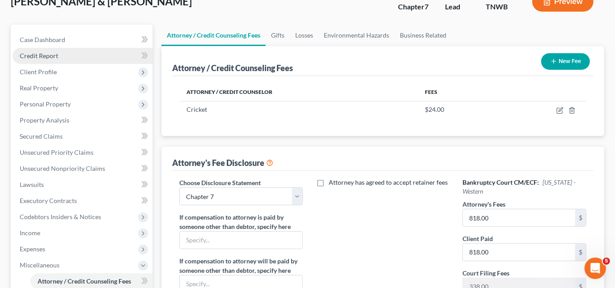
scroll to position [81, 0]
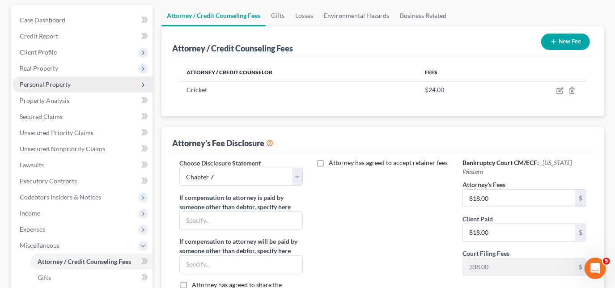
click at [51, 82] on span "Personal Property" at bounding box center [45, 85] width 51 height 8
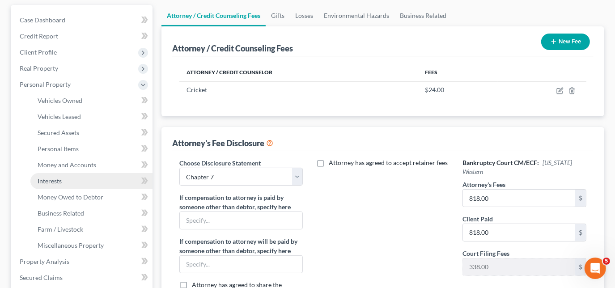
click at [57, 182] on span "Interests" at bounding box center [50, 181] width 24 height 8
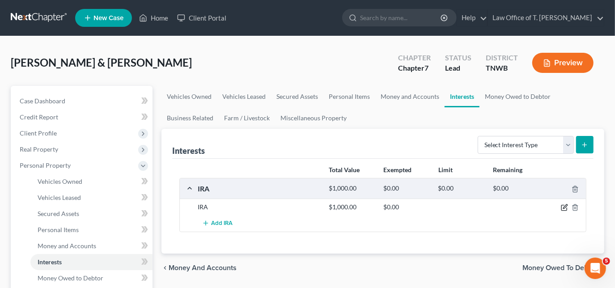
click at [567, 206] on icon "button" at bounding box center [564, 207] width 7 height 7
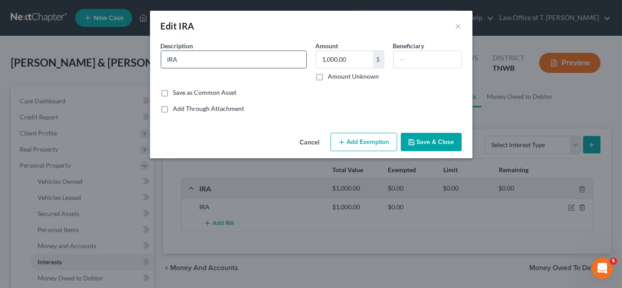
click at [218, 60] on input "IRA" at bounding box center [233, 59] width 145 height 17
type input "I"
type input "One America"
type input "1,600.00"
click at [418, 141] on button "Save & Close" at bounding box center [431, 142] width 61 height 19
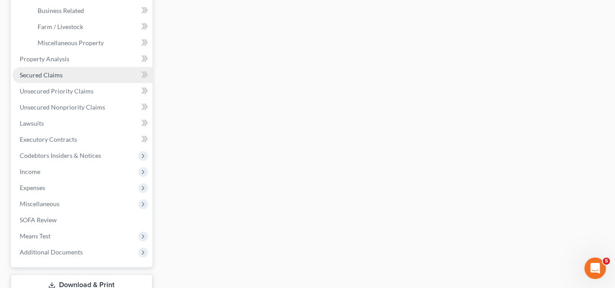
scroll to position [325, 0]
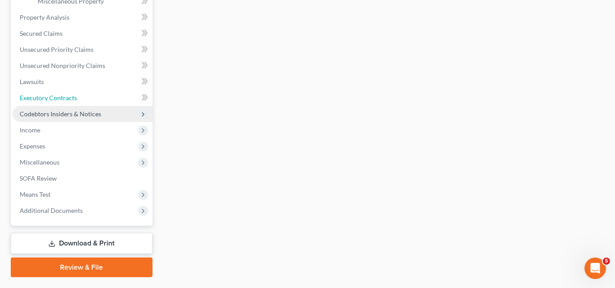
drag, startPoint x: 61, startPoint y: 101, endPoint x: 61, endPoint y: 106, distance: 4.5
click at [61, 101] on link "Executory Contracts" at bounding box center [83, 98] width 140 height 16
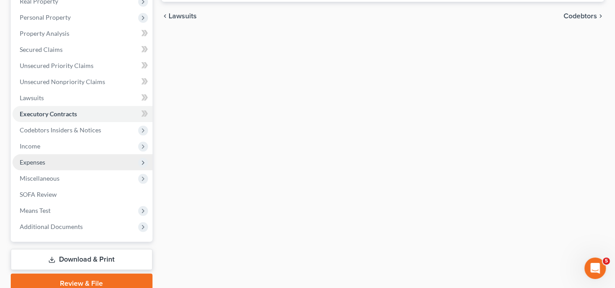
scroll to position [162, 0]
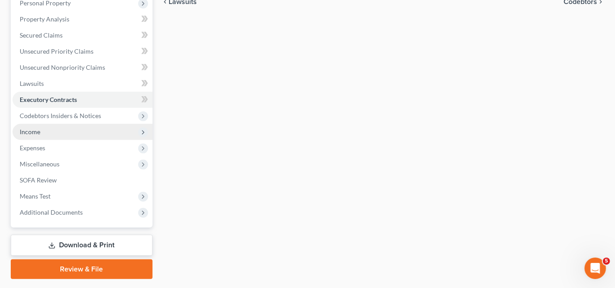
click at [42, 131] on span "Income" at bounding box center [83, 132] width 140 height 16
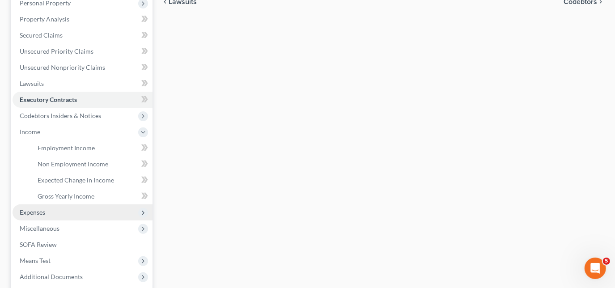
click at [39, 212] on span "Expenses" at bounding box center [33, 213] width 26 height 8
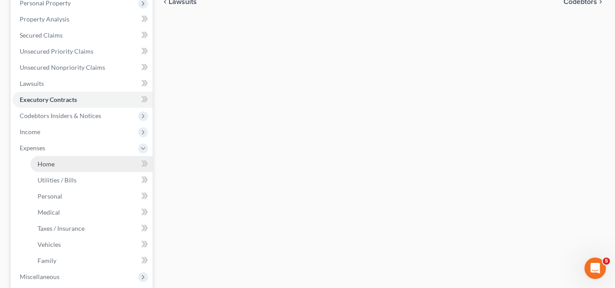
click at [45, 165] on span "Home" at bounding box center [46, 164] width 17 height 8
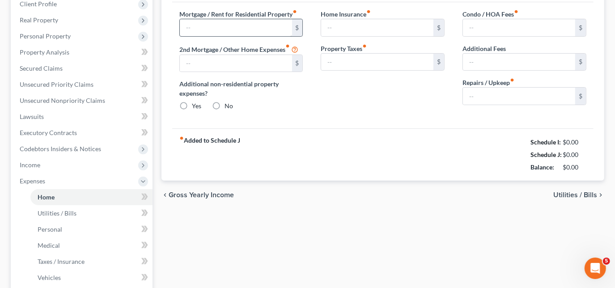
scroll to position [1, 0]
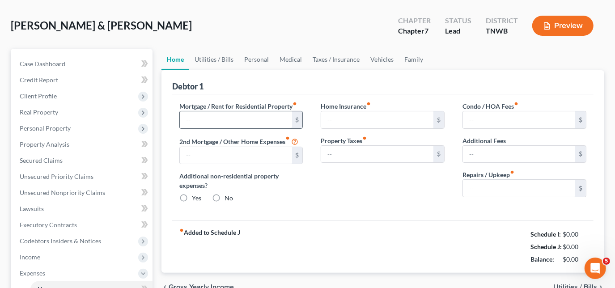
type input "1,000.00"
type input "0.00"
radio input "true"
type input "0.00"
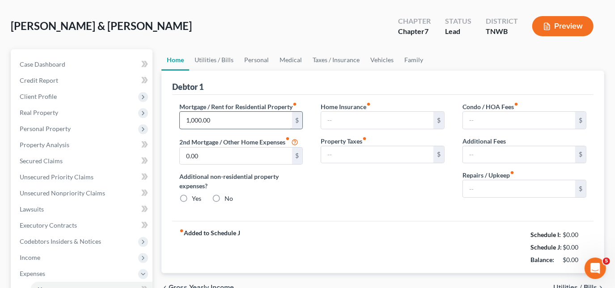
type input "0.00"
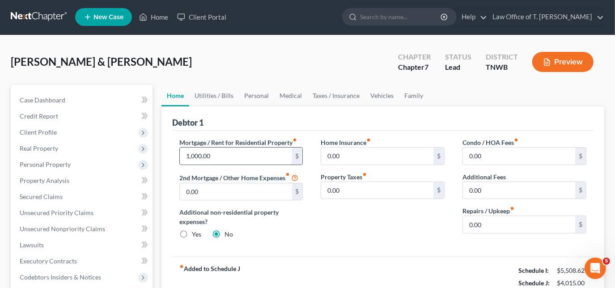
scroll to position [0, 0]
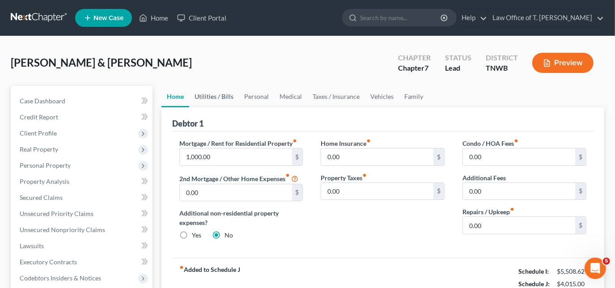
click at [217, 98] on link "Utilities / Bills" at bounding box center [214, 96] width 50 height 21
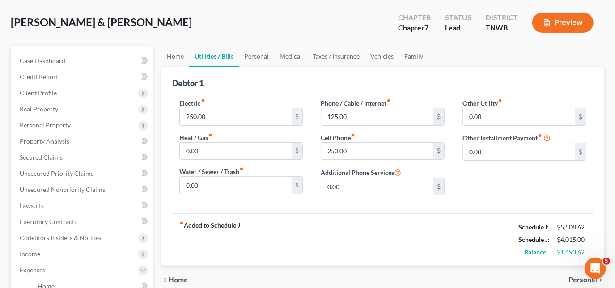
scroll to position [40, 0]
click at [221, 121] on input "250.00" at bounding box center [236, 116] width 112 height 17
drag, startPoint x: 250, startPoint y: 55, endPoint x: 251, endPoint y: 60, distance: 4.7
click at [250, 55] on link "Personal" at bounding box center [256, 56] width 35 height 21
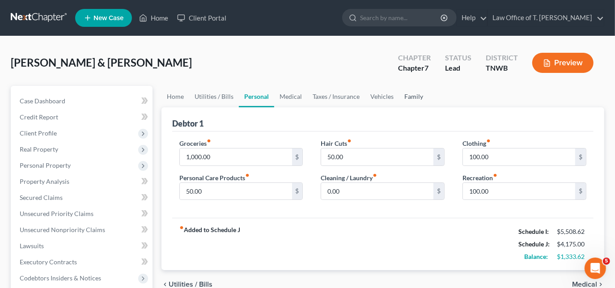
click at [407, 98] on link "Family" at bounding box center [414, 96] width 30 height 21
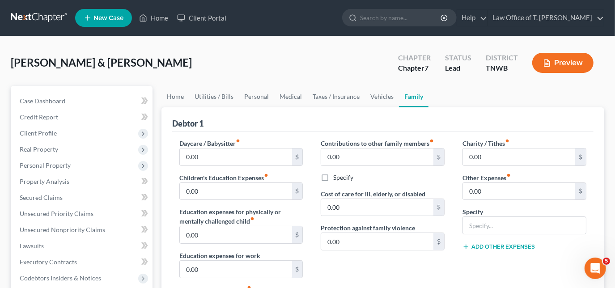
scroll to position [40, 0]
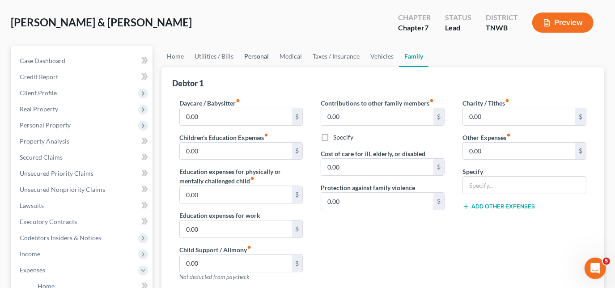
click at [242, 54] on link "Personal" at bounding box center [256, 56] width 35 height 21
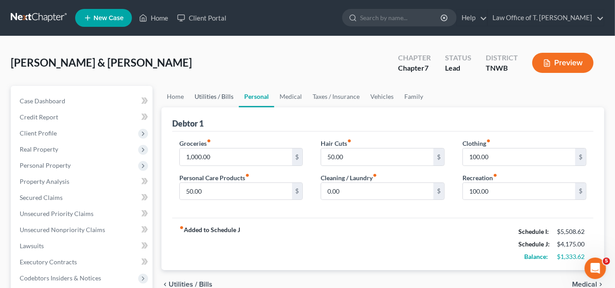
click at [218, 98] on link "Utilities / Bills" at bounding box center [214, 96] width 50 height 21
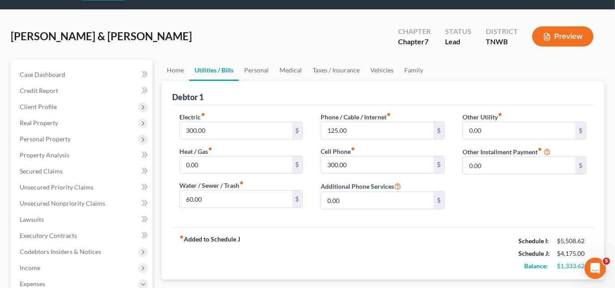
scroll to position [40, 0]
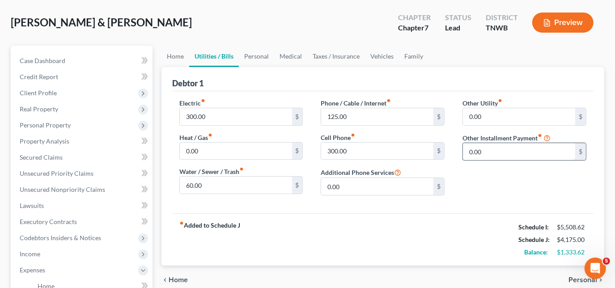
click at [504, 149] on input "0.00" at bounding box center [519, 151] width 112 height 17
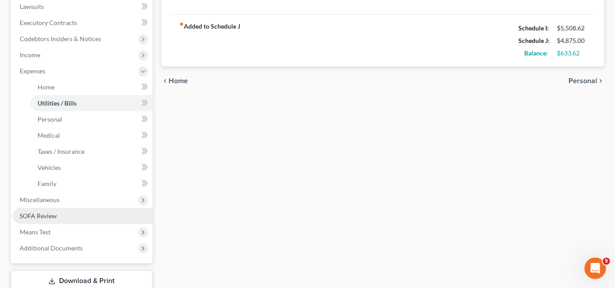
scroll to position [244, 0]
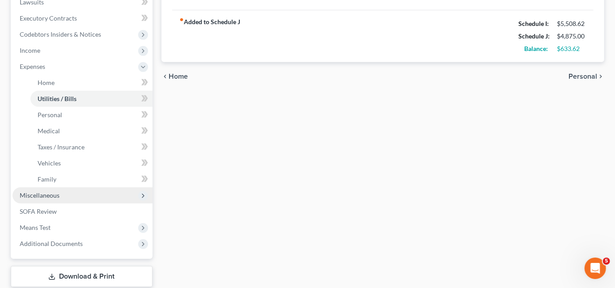
click at [46, 197] on span "Miscellaneous" at bounding box center [40, 196] width 40 height 8
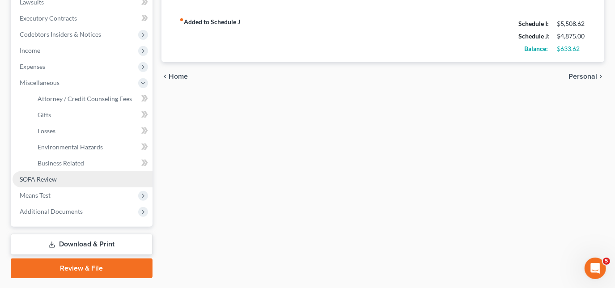
click at [50, 177] on span "SOFA Review" at bounding box center [38, 179] width 37 height 8
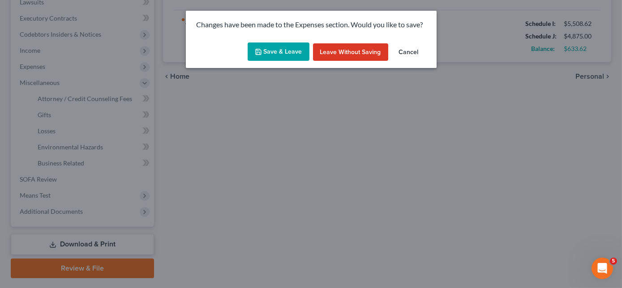
click at [286, 50] on button "Save & Leave" at bounding box center [279, 52] width 62 height 19
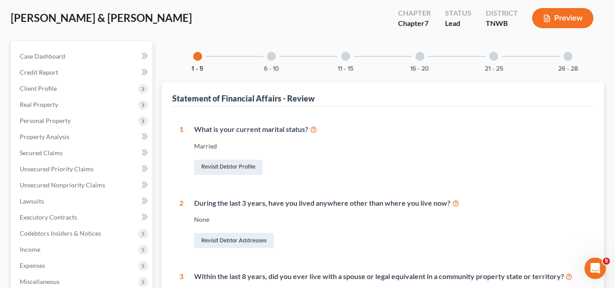
scroll to position [40, 0]
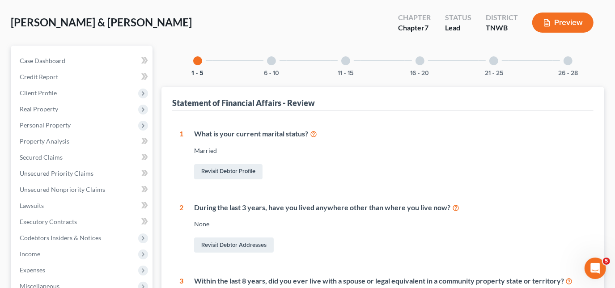
click at [267, 59] on div at bounding box center [271, 60] width 9 height 9
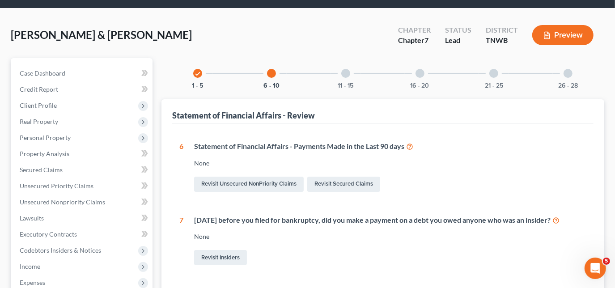
scroll to position [0, 0]
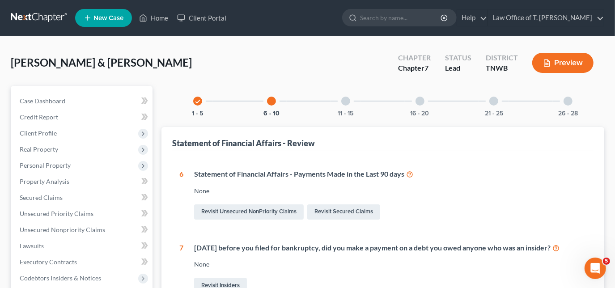
click at [346, 101] on div at bounding box center [345, 101] width 9 height 9
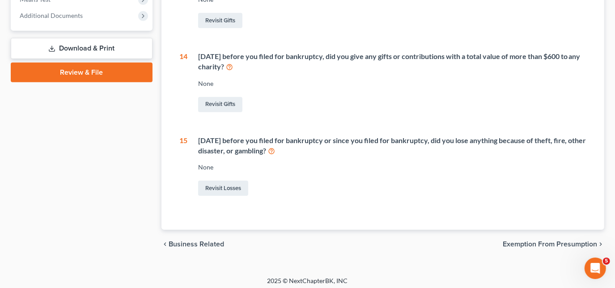
scroll to position [364, 0]
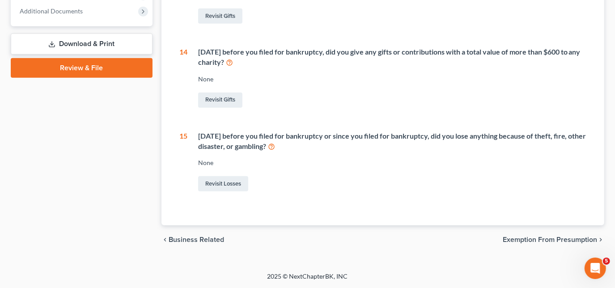
click at [101, 44] on link "Download & Print" at bounding box center [82, 44] width 142 height 21
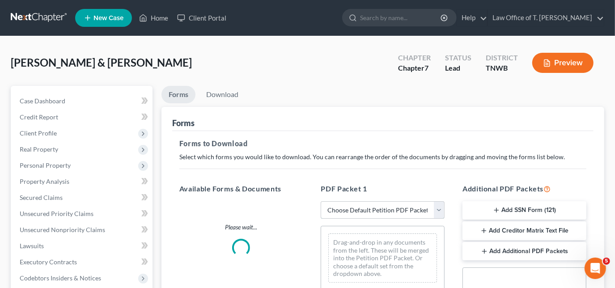
click at [373, 212] on select "Choose Default Petition PDF Packet Complete Bankruptcy Petition (all forms and …" at bounding box center [383, 210] width 124 height 18
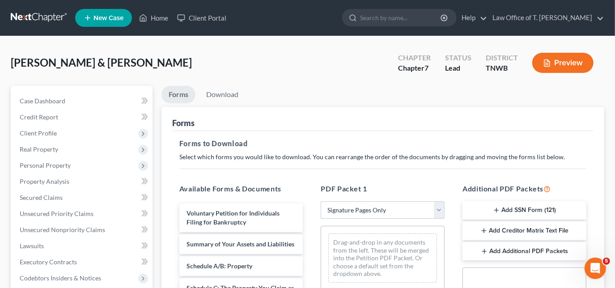
click at [321, 201] on select "Choose Default Petition PDF Packet Complete Bankruptcy Petition (all forms and …" at bounding box center [383, 210] width 124 height 18
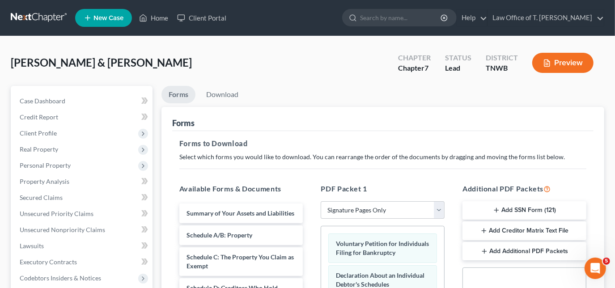
click at [507, 212] on button "Add SSN Form (121)" at bounding box center [525, 210] width 124 height 19
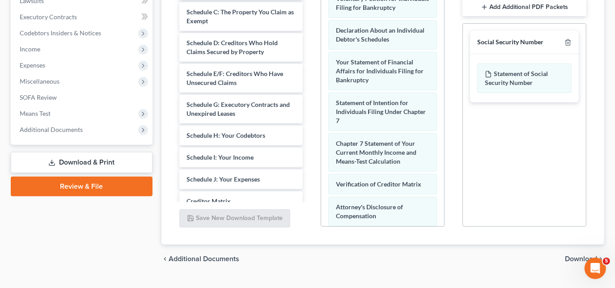
scroll to position [264, 0]
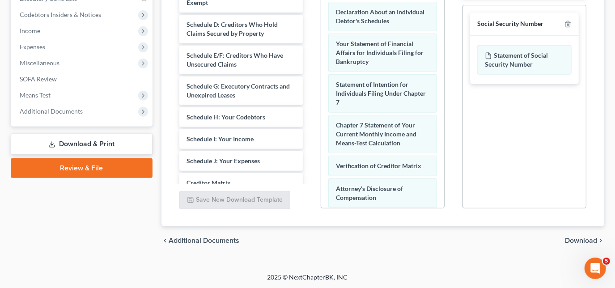
click at [577, 240] on span "Download" at bounding box center [581, 240] width 32 height 7
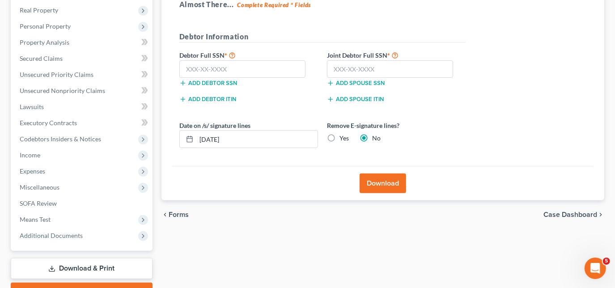
scroll to position [106, 0]
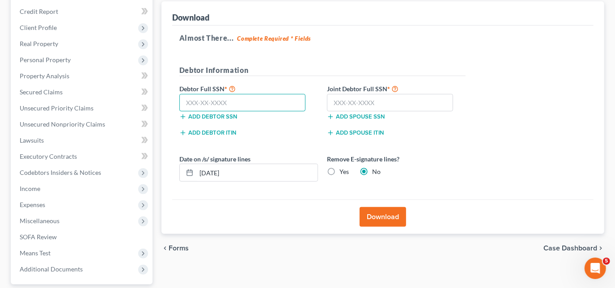
click at [275, 101] on input "text" at bounding box center [242, 103] width 127 height 18
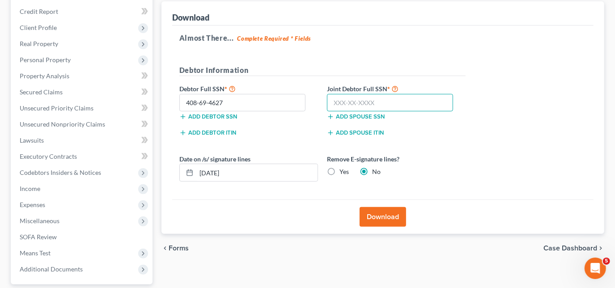
click at [380, 101] on input "text" at bounding box center [390, 103] width 127 height 18
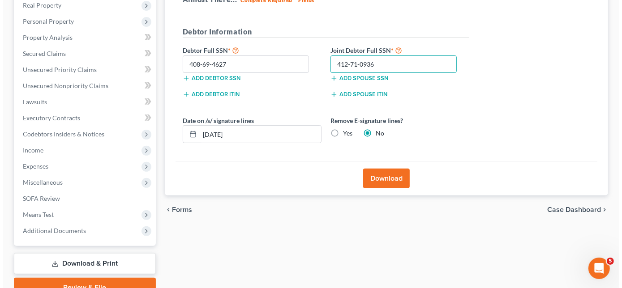
scroll to position [162, 0]
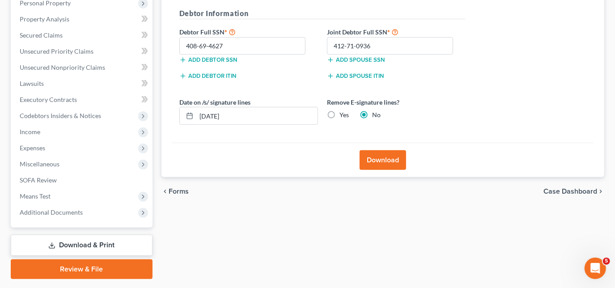
click at [386, 158] on button "Download" at bounding box center [383, 160] width 47 height 20
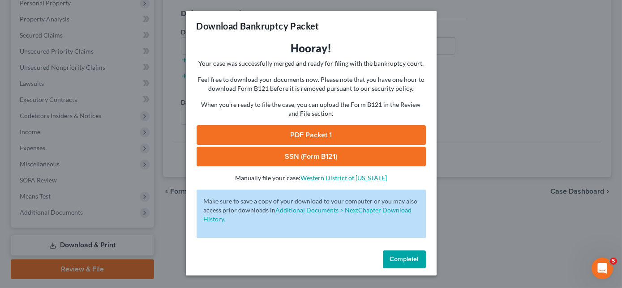
click at [308, 134] on link "PDF Packet 1" at bounding box center [310, 135] width 229 height 20
click at [321, 154] on link "SSN (Form B121)" at bounding box center [310, 157] width 229 height 20
